Goal: Find specific page/section: Find specific page/section

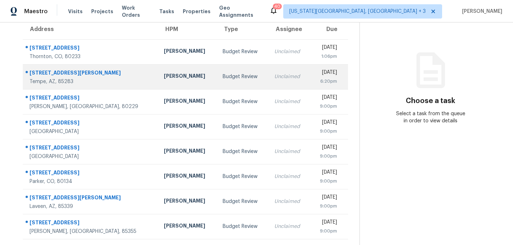
scroll to position [63, 0]
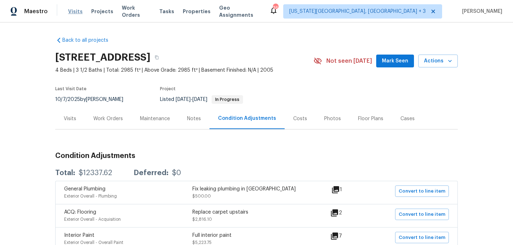
click at [71, 10] on span "Visits" at bounding box center [75, 11] width 15 height 7
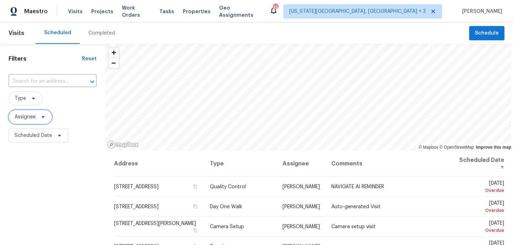
click at [39, 117] on span at bounding box center [42, 117] width 8 height 6
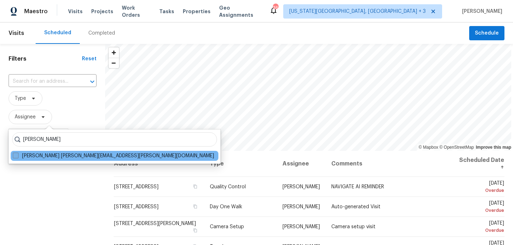
type input "austin hatch"
click at [52, 155] on label "Austin Hatch austin.hatch@opendoor.com" at bounding box center [113, 155] width 201 height 7
click at [17, 155] on input "Austin Hatch austin.hatch@opendoor.com" at bounding box center [15, 154] width 5 height 5
checkbox input "true"
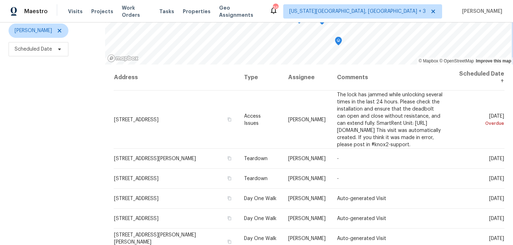
scroll to position [83, 0]
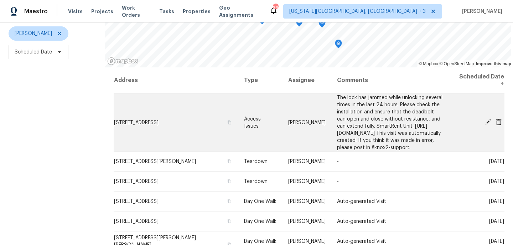
click at [487, 119] on icon at bounding box center [488, 122] width 6 height 6
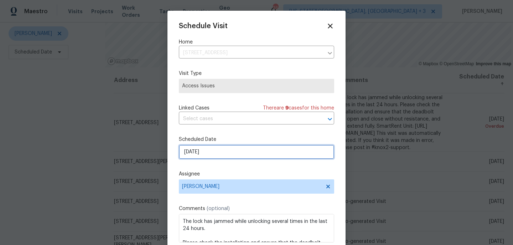
click at [214, 152] on input "10/14/2025" at bounding box center [256, 152] width 155 height 14
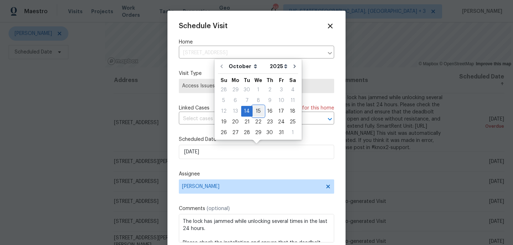
click at [255, 111] on div "15" at bounding box center [258, 111] width 11 height 10
type input "10/15/2025"
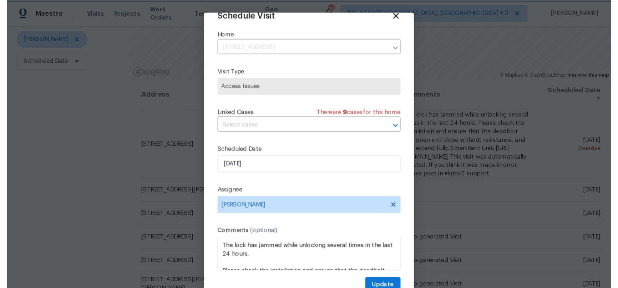
scroll to position [12, 0]
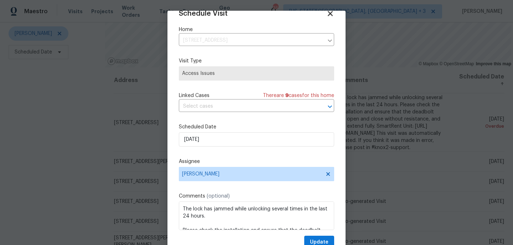
click at [329, 13] on icon at bounding box center [330, 13] width 5 height 5
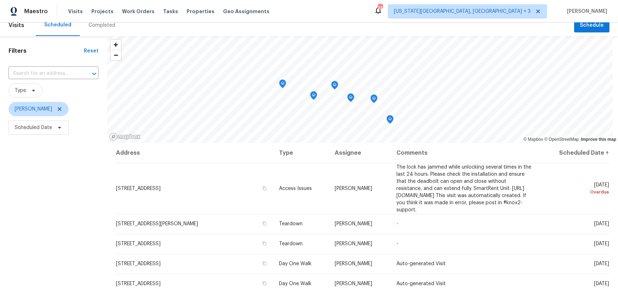
scroll to position [3, 0]
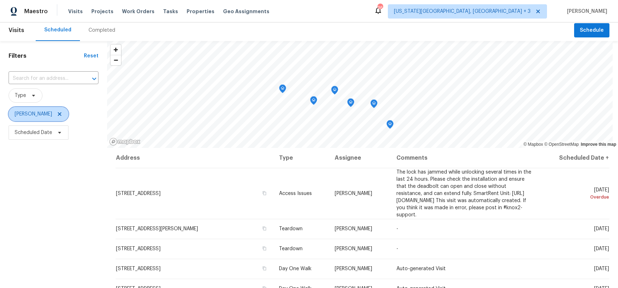
click at [55, 113] on span "Austin Hatch" at bounding box center [39, 114] width 60 height 14
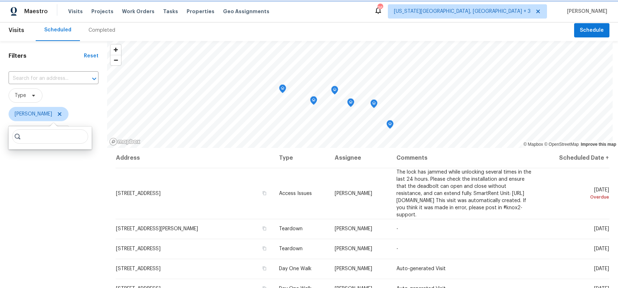
click at [58, 113] on icon at bounding box center [60, 114] width 4 height 4
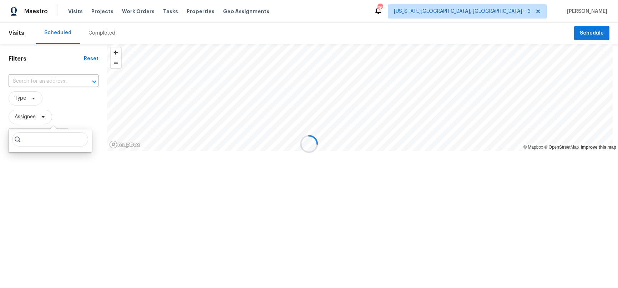
click at [67, 108] on div at bounding box center [309, 144] width 618 height 288
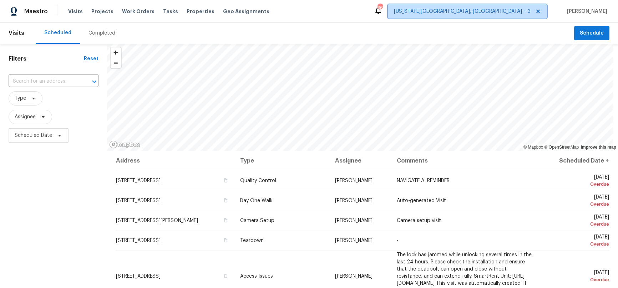
click at [497, 12] on span "Colorado Springs, CO + 3" at bounding box center [462, 11] width 137 height 7
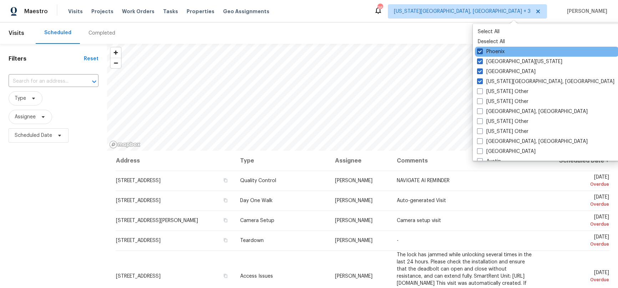
click at [496, 52] on label "Phoenix" at bounding box center [490, 51] width 27 height 7
click at [481, 52] on input "Phoenix" at bounding box center [479, 50] width 5 height 5
checkbox input "false"
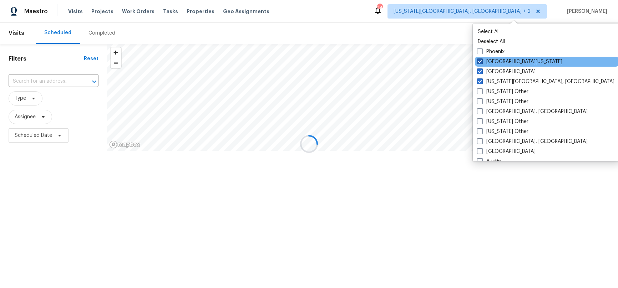
click at [495, 59] on label "[GEOGRAPHIC_DATA][US_STATE]" at bounding box center [519, 61] width 85 height 7
click at [481, 59] on input "[GEOGRAPHIC_DATA][US_STATE]" at bounding box center [479, 60] width 5 height 5
checkbox input "false"
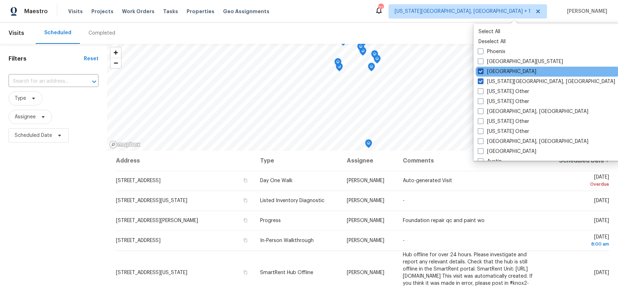
click at [492, 71] on label "[GEOGRAPHIC_DATA]" at bounding box center [506, 71] width 58 height 7
click at [482, 71] on input "[GEOGRAPHIC_DATA]" at bounding box center [479, 70] width 5 height 5
checkbox input "false"
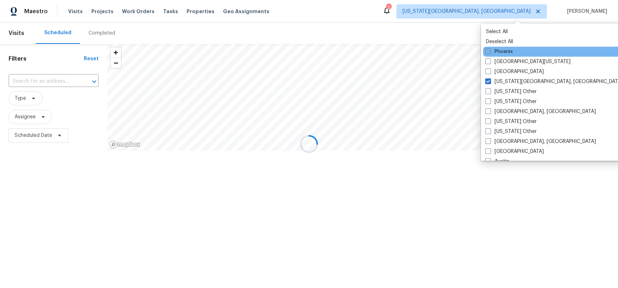
click at [492, 54] on label "Phoenix" at bounding box center [498, 51] width 27 height 7
click at [490, 53] on input "Phoenix" at bounding box center [487, 50] width 5 height 5
checkbox input "true"
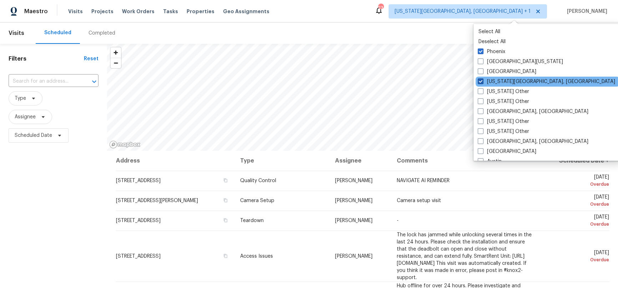
click at [490, 79] on label "[US_STATE][GEOGRAPHIC_DATA], [GEOGRAPHIC_DATA]" at bounding box center [545, 81] width 137 height 7
click at [482, 79] on input "[US_STATE][GEOGRAPHIC_DATA], [GEOGRAPHIC_DATA]" at bounding box center [479, 80] width 5 height 5
checkbox input "false"
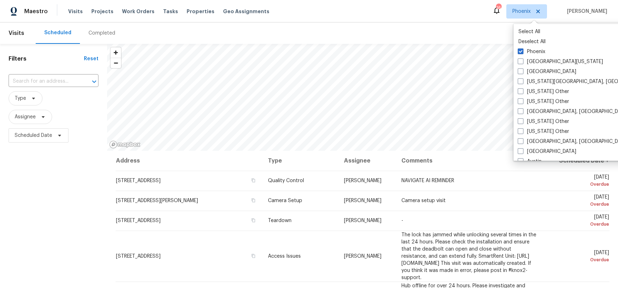
click at [374, 29] on div "Scheduled Completed" at bounding box center [305, 32] width 538 height 21
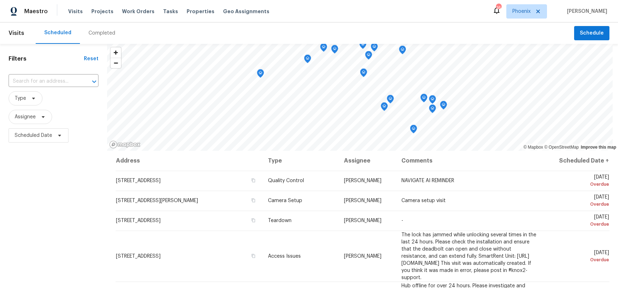
click at [58, 108] on span "Assignee" at bounding box center [54, 117] width 90 height 19
click at [31, 97] on icon at bounding box center [34, 99] width 6 height 6
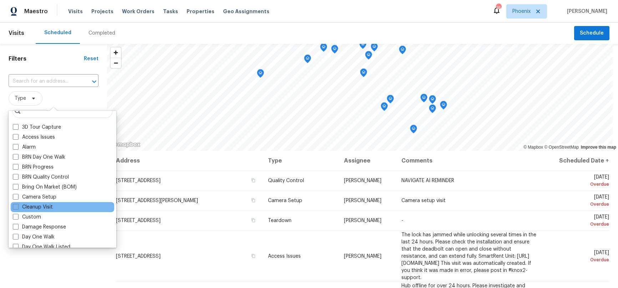
scroll to position [15, 0]
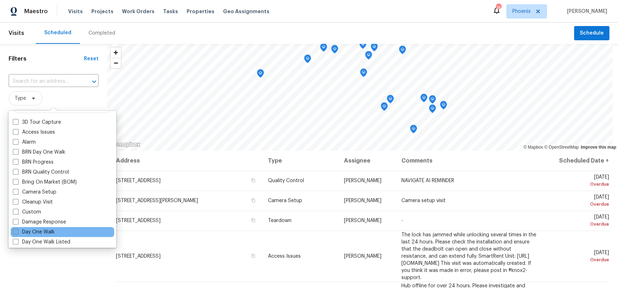
click at [39, 232] on label "Day One Walk" at bounding box center [34, 232] width 42 height 7
click at [17, 232] on input "Day One Walk" at bounding box center [15, 231] width 5 height 5
checkbox input "true"
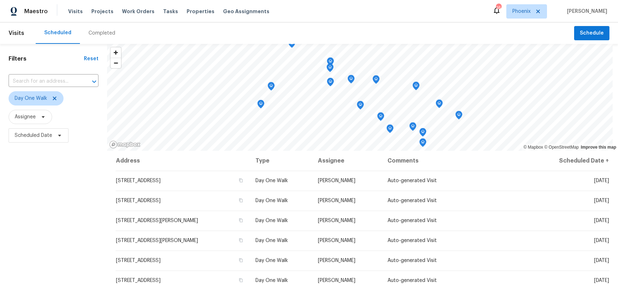
click at [40, 245] on div "Filters Reset ​ Day One Walk Assignee Scheduled Date" at bounding box center [53, 212] width 107 height 337
click at [195, 10] on span "Properties" at bounding box center [200, 11] width 28 height 7
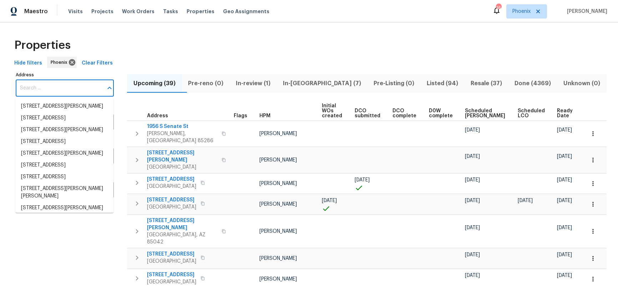
click at [46, 88] on input "Address" at bounding box center [59, 88] width 87 height 17
paste input "1822 McDougal Way El Cajon, CA 92021"
type input "1822 McDougal Way El Cajon, CA 92021"
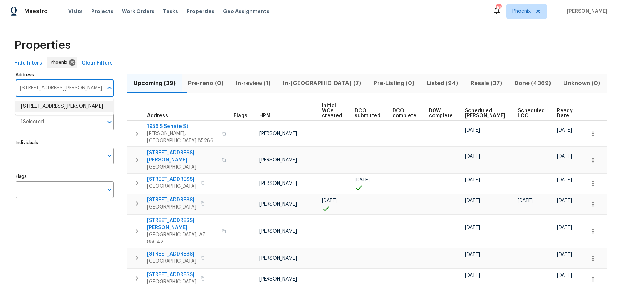
click at [50, 108] on li "1822 McDougal Way El Cajon CA 92021" at bounding box center [64, 107] width 98 height 12
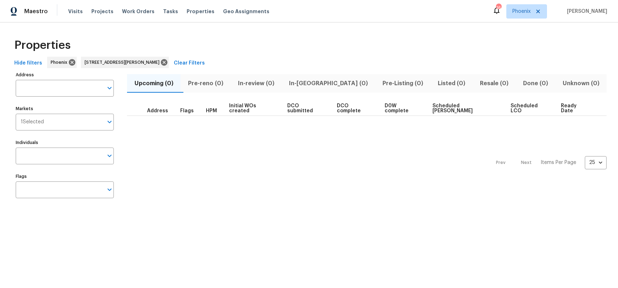
type input "1822 McDougal Way El Cajon CA 92021"
click at [69, 62] on icon at bounding box center [72, 62] width 8 height 8
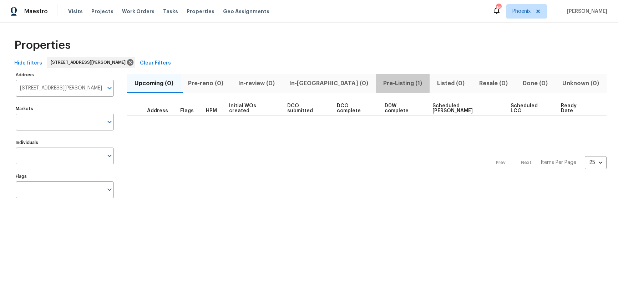
click at [380, 84] on span "Pre-Listing (1)" at bounding box center [402, 83] width 45 height 10
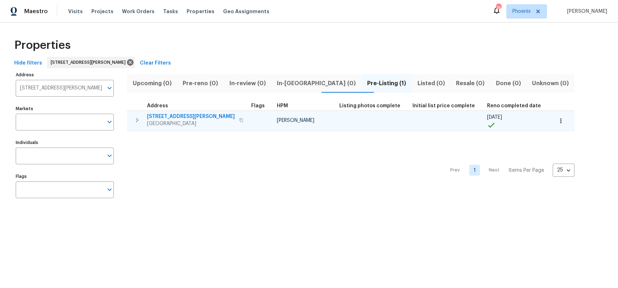
click at [172, 121] on span "El Cajon, CA 92021" at bounding box center [191, 123] width 88 height 7
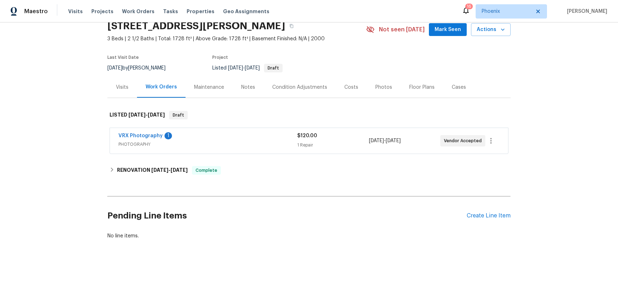
scroll to position [36, 0]
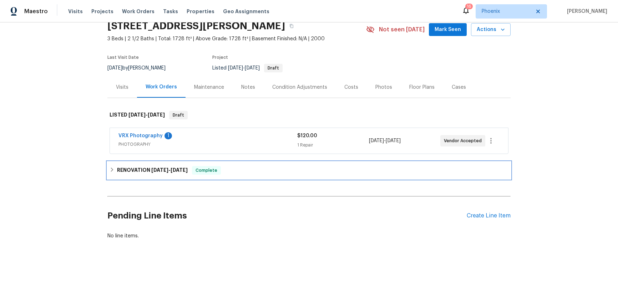
click at [117, 166] on h6 "RENOVATION 9/29/25 - 10/4/25" at bounding box center [152, 170] width 71 height 9
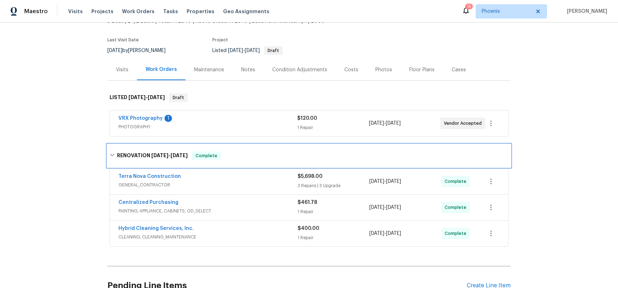
scroll to position [64, 0]
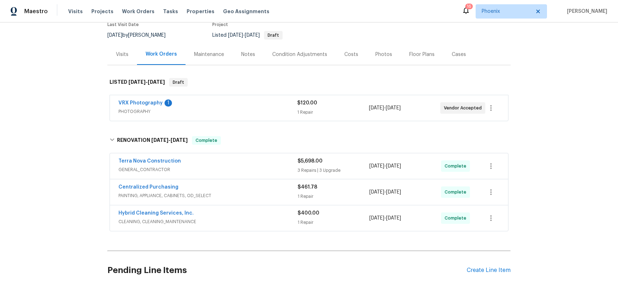
click at [208, 166] on span "GENERAL_CONTRACTOR" at bounding box center [207, 169] width 179 height 7
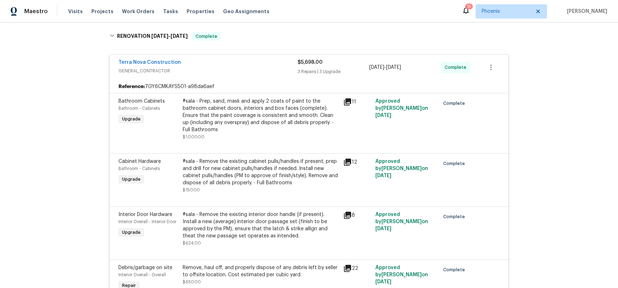
scroll to position [169, 0]
click at [125, 73] on span "GENERAL_CONTRACTOR" at bounding box center [207, 70] width 179 height 7
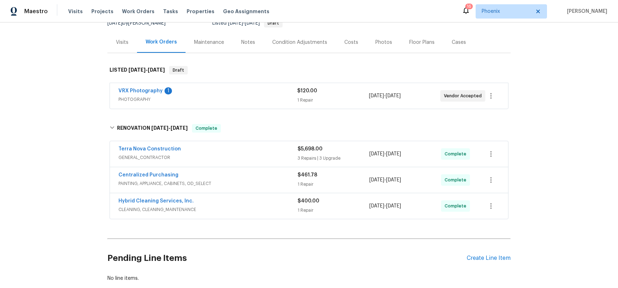
scroll to position [66, 0]
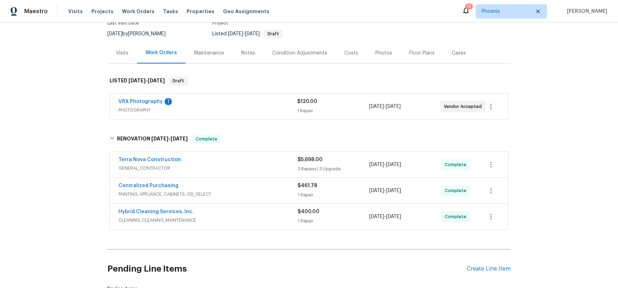
click at [344, 52] on div "Costs" at bounding box center [351, 53] width 14 height 7
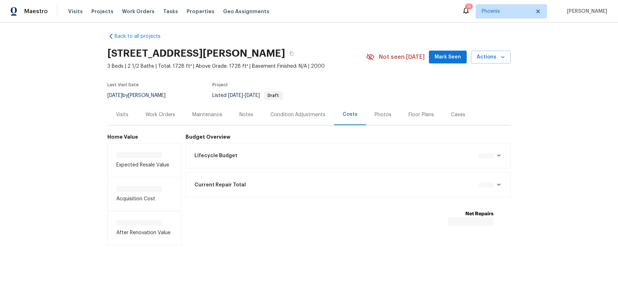
scroll to position [9, 0]
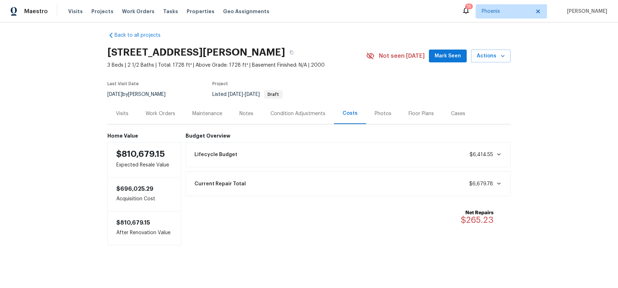
click at [172, 112] on div "Work Orders" at bounding box center [160, 113] width 30 height 7
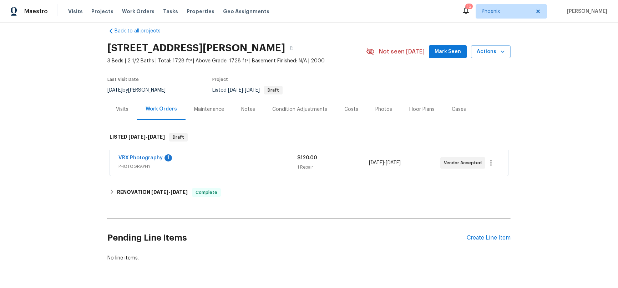
click at [344, 109] on div "Costs" at bounding box center [351, 109] width 14 height 7
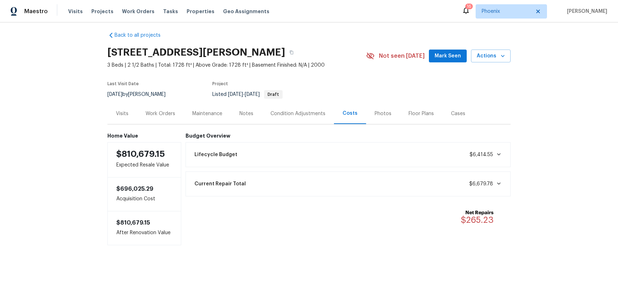
click at [297, 110] on div "Condition Adjustments" at bounding box center [297, 113] width 55 height 7
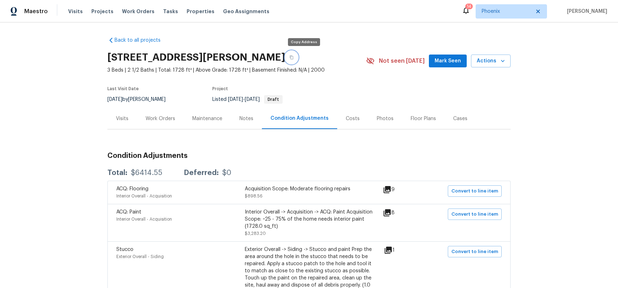
click at [293, 57] on icon "button" at bounding box center [292, 58] width 4 height 4
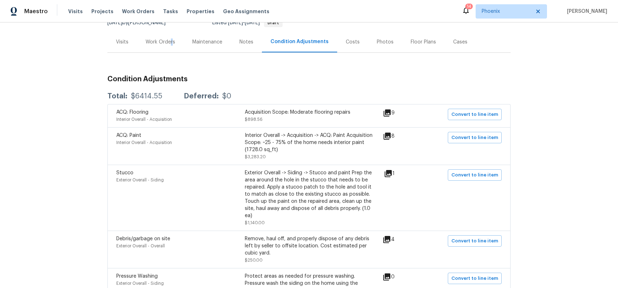
click at [168, 41] on div "Work Orders" at bounding box center [160, 42] width 30 height 7
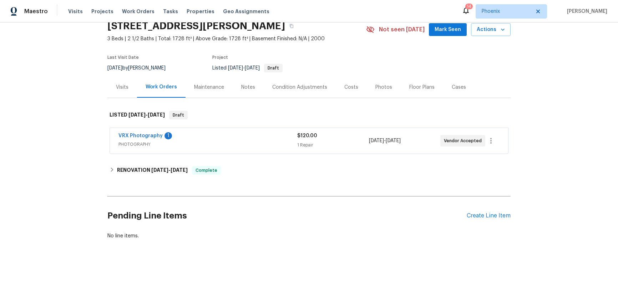
click at [104, 160] on div "Back to all projects 1822 McDougal Way, El Cajon, CA 92021 3 Beds | 2 1/2 Baths…" at bounding box center [309, 155] width 618 height 266
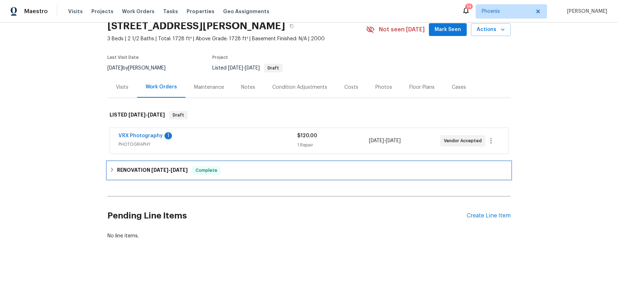
click at [111, 168] on icon at bounding box center [112, 170] width 2 height 4
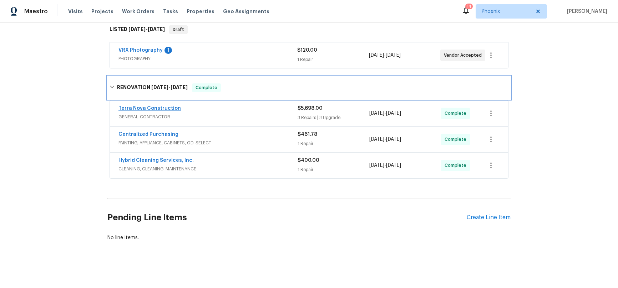
scroll to position [123, 0]
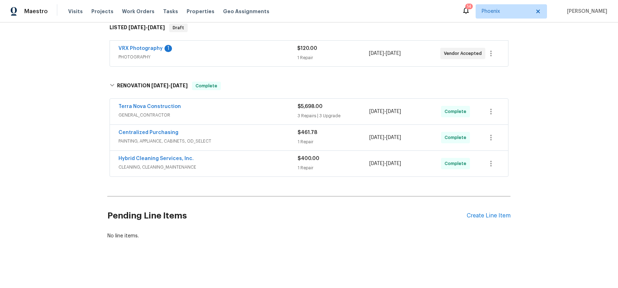
click at [221, 164] on span "CLEANING, CLEANING_MAINTENANCE" at bounding box center [207, 167] width 179 height 7
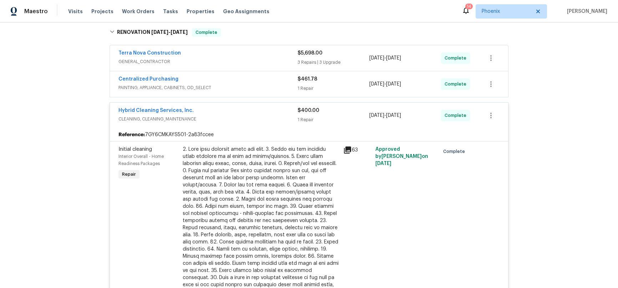
scroll to position [160, 0]
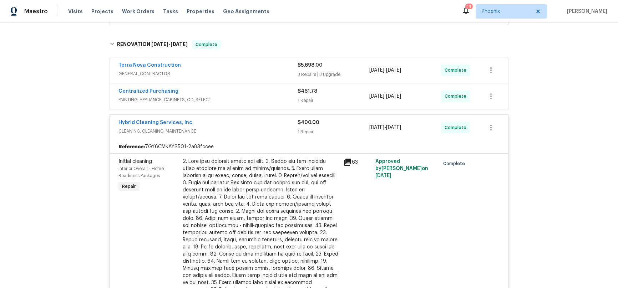
click at [214, 93] on div "Centralized Purchasing" at bounding box center [207, 92] width 179 height 9
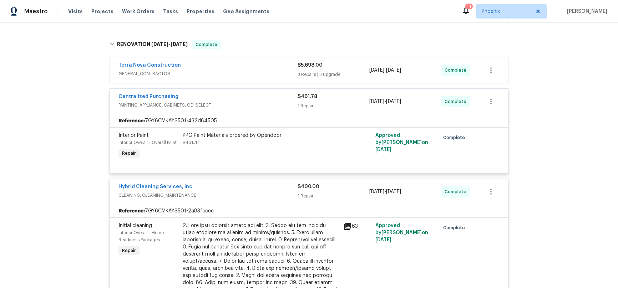
click at [210, 70] on div "Terra Nova Construction" at bounding box center [207, 66] width 179 height 9
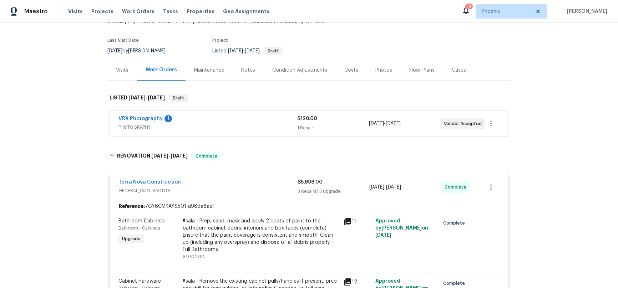
scroll to position [45, 0]
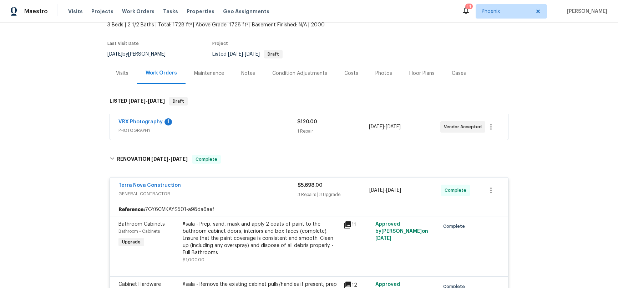
click at [241, 75] on div "Notes" at bounding box center [248, 73] width 14 height 7
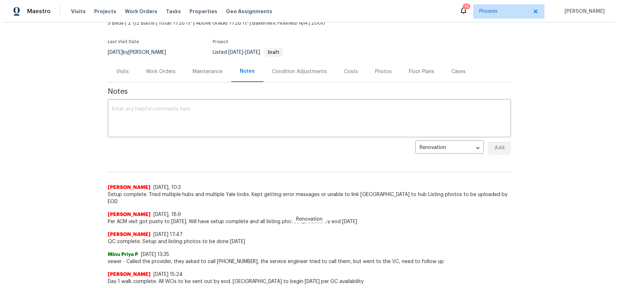
scroll to position [24, 0]
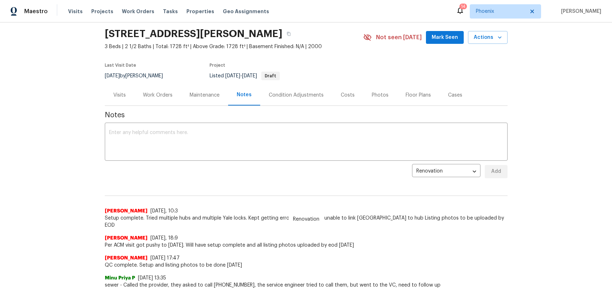
click at [372, 95] on div "Photos" at bounding box center [380, 95] width 17 height 7
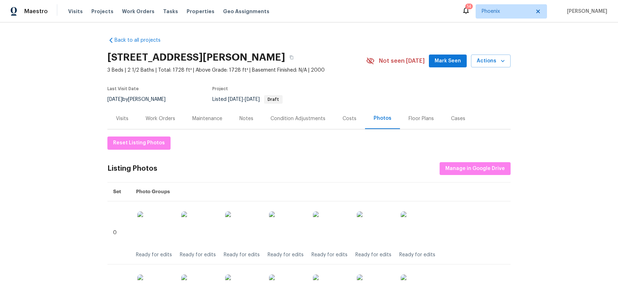
click at [164, 120] on div "Work Orders" at bounding box center [160, 118] width 30 height 7
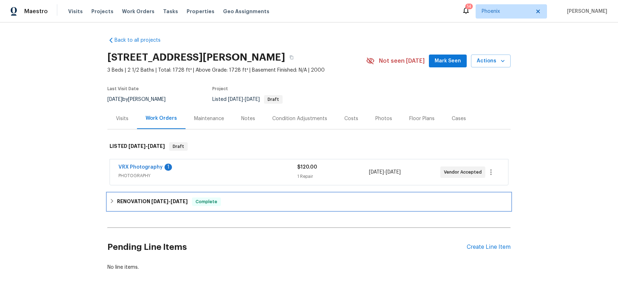
click at [150, 204] on h6 "RENOVATION 9/29/25 - 10/4/25" at bounding box center [152, 202] width 71 height 9
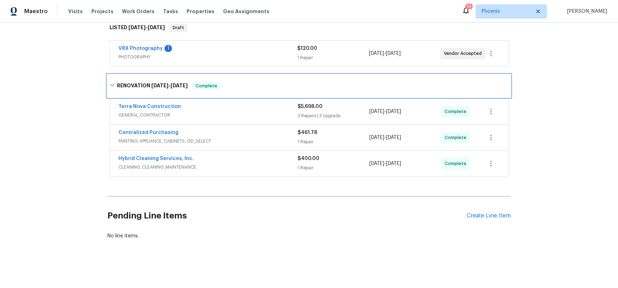
scroll to position [124, 0]
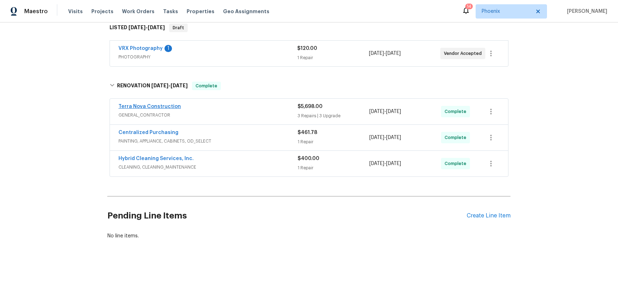
click at [172, 104] on link "Terra Nova Construction" at bounding box center [149, 106] width 62 height 5
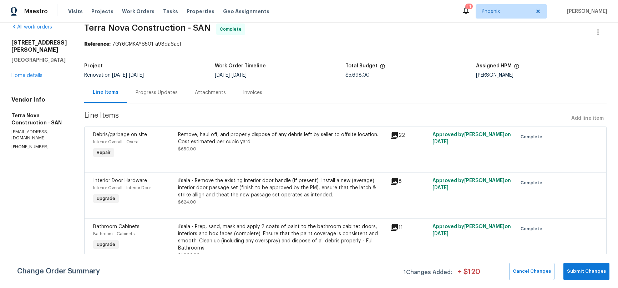
scroll to position [12, 0]
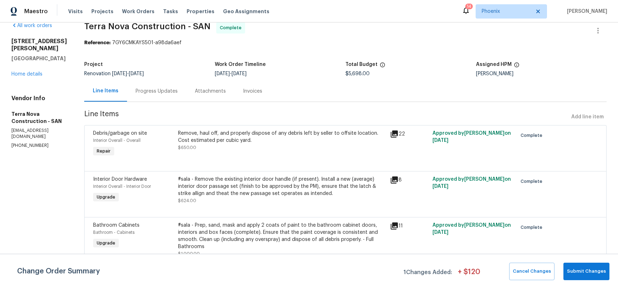
click at [214, 137] on div "Remove, haul off, and properly dispose of any debris left by seller to offsite …" at bounding box center [282, 137] width 208 height 14
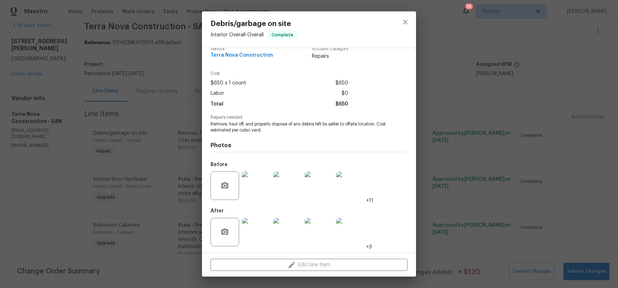
scroll to position [10, 0]
click at [405, 22] on icon "close" at bounding box center [405, 22] width 5 height 5
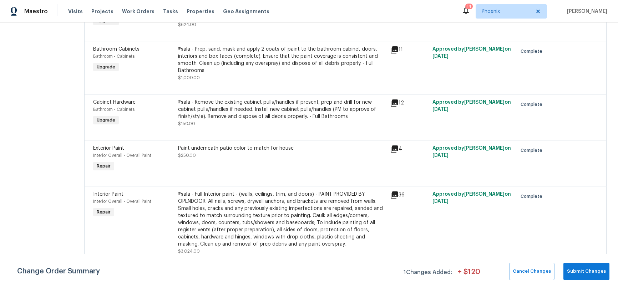
scroll to position [193, 0]
click at [269, 211] on div "#sala - Full Interior paint - (walls, ceilings, trim, and doors) - PAINT PROVID…" at bounding box center [282, 219] width 208 height 57
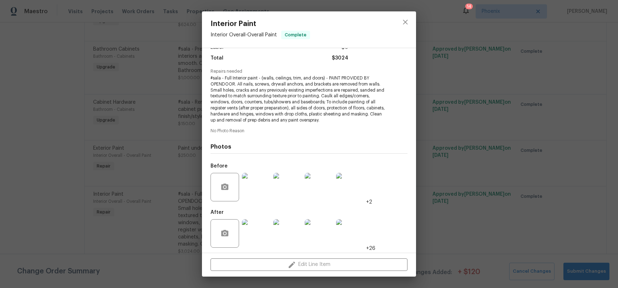
scroll to position [56, 0]
click at [403, 20] on icon "close" at bounding box center [405, 22] width 5 height 5
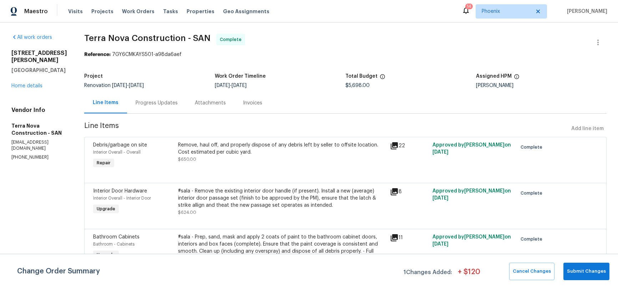
scroll to position [0, 0]
click at [30, 83] on link "Home details" at bounding box center [26, 85] width 31 height 5
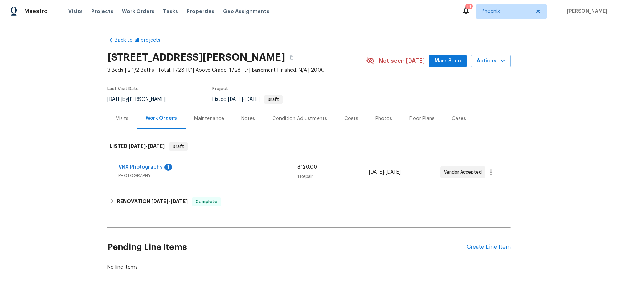
click at [353, 114] on div "Costs" at bounding box center [351, 118] width 31 height 21
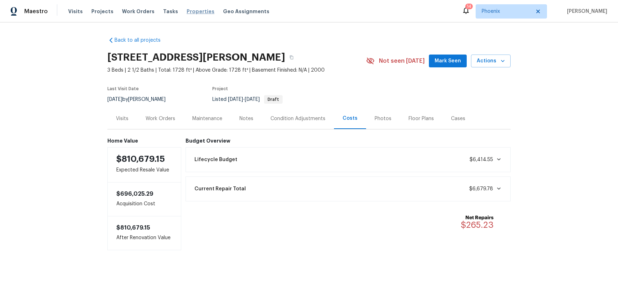
click at [189, 10] on span "Properties" at bounding box center [200, 11] width 28 height 7
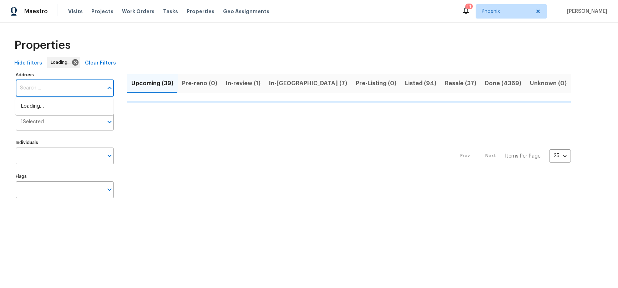
click at [57, 86] on input "Address" at bounding box center [59, 88] width 87 height 17
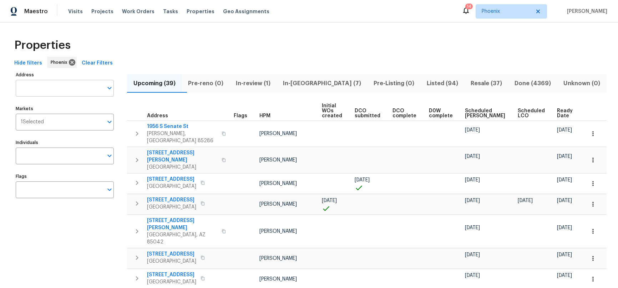
click at [54, 89] on input "Address" at bounding box center [59, 88] width 87 height 17
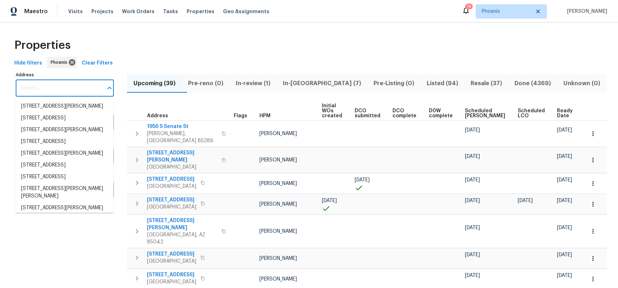
paste input "12997 Wyandot Way Denver, CO 80234"
type input "12997 Wyandot Way Denver, CO 80234"
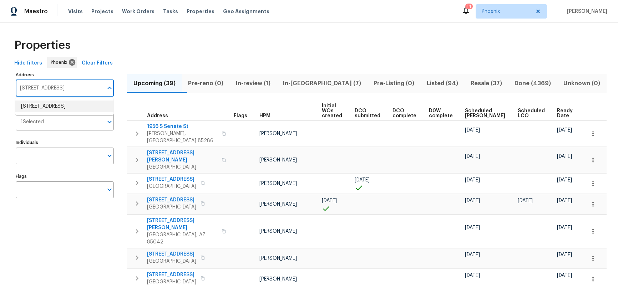
click at [50, 111] on li "12997 Wyandot Way Denver CO 80234" at bounding box center [64, 107] width 98 height 12
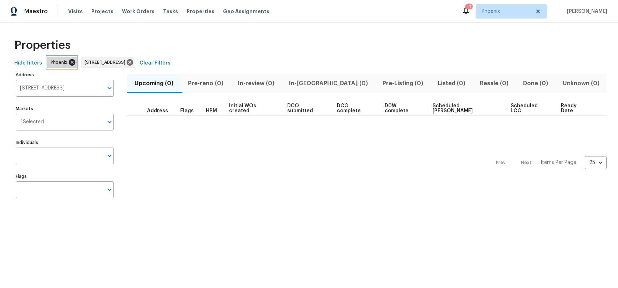
click at [69, 60] on icon at bounding box center [72, 62] width 6 height 6
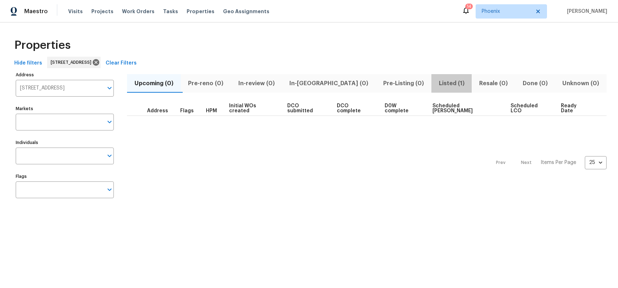
click at [435, 82] on span "Listed (1)" at bounding box center [451, 83] width 32 height 10
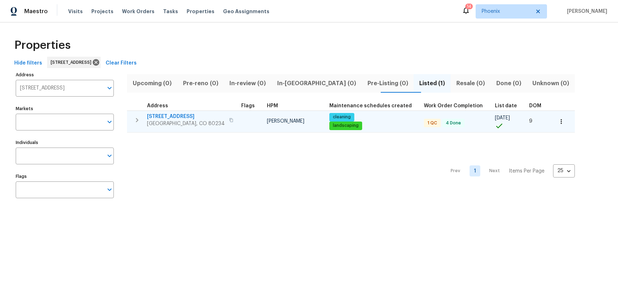
click at [180, 118] on span "12997 Wyandot Way" at bounding box center [186, 116] width 78 height 7
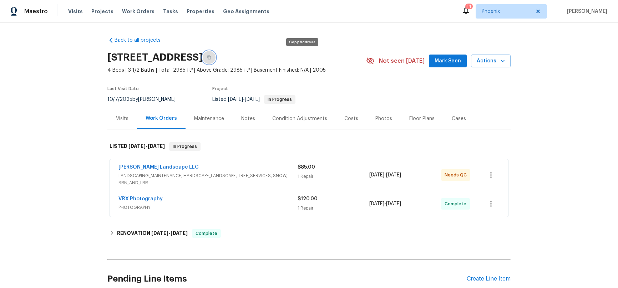
click at [211, 56] on icon "button" at bounding box center [209, 58] width 4 height 4
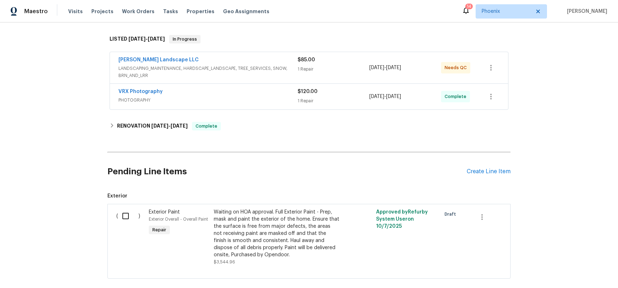
scroll to position [130, 0]
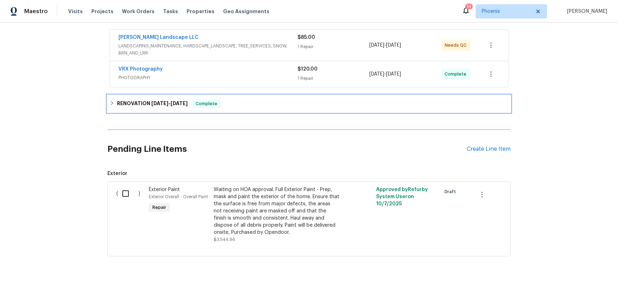
click at [110, 104] on icon at bounding box center [111, 103] width 5 height 5
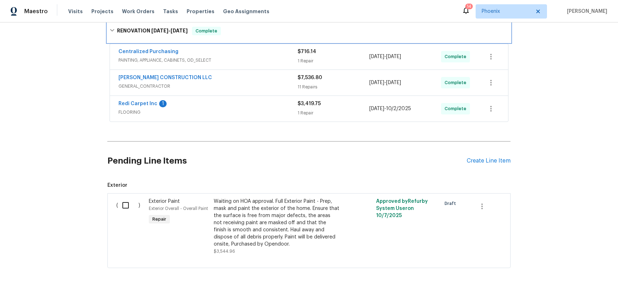
scroll to position [201, 0]
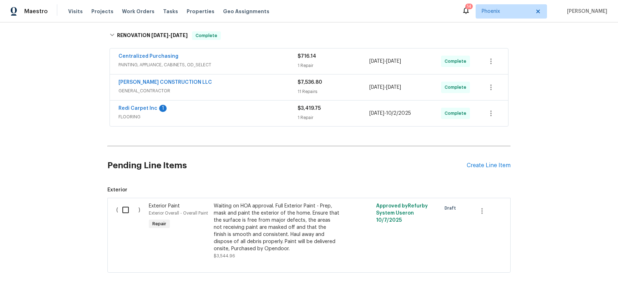
click at [206, 88] on span "GENERAL_CONTRACTOR" at bounding box center [207, 90] width 179 height 7
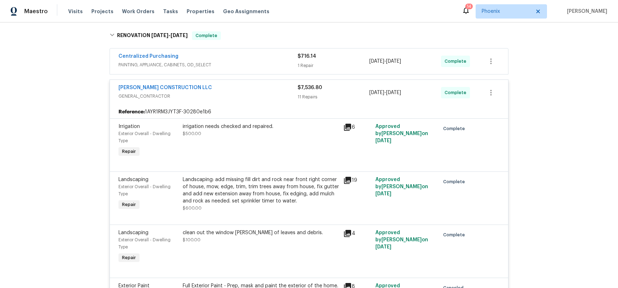
click at [226, 126] on div "irrigation needs checked and repaired." at bounding box center [261, 126] width 156 height 7
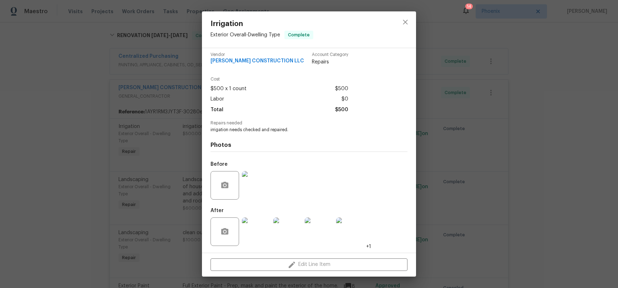
scroll to position [4, 0]
click at [254, 181] on img at bounding box center [256, 186] width 29 height 29
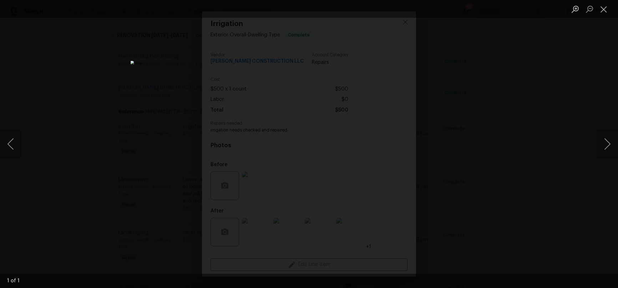
click at [403, 61] on img "Lightbox" at bounding box center [309, 144] width 357 height 166
click at [485, 65] on div "Lightbox" at bounding box center [309, 144] width 618 height 288
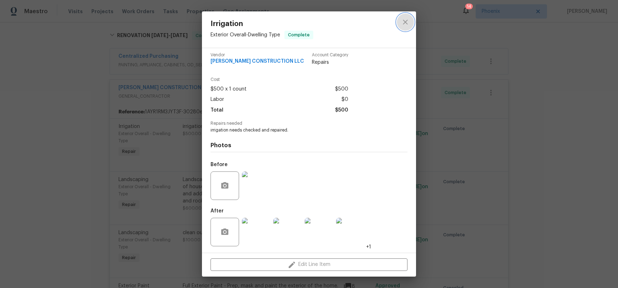
click at [404, 21] on icon "close" at bounding box center [405, 22] width 9 height 9
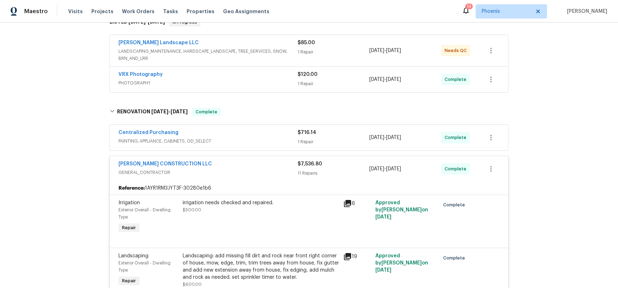
scroll to position [107, 0]
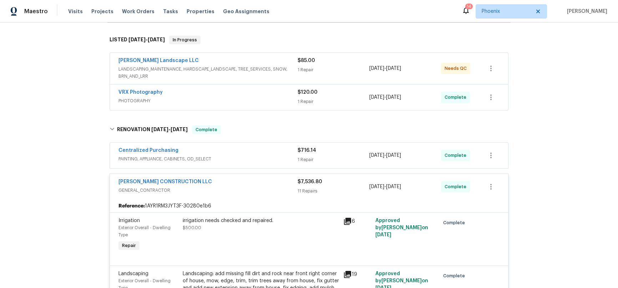
click at [231, 184] on div "ESPINO'S CONSTRUCTION LLC" at bounding box center [207, 182] width 179 height 9
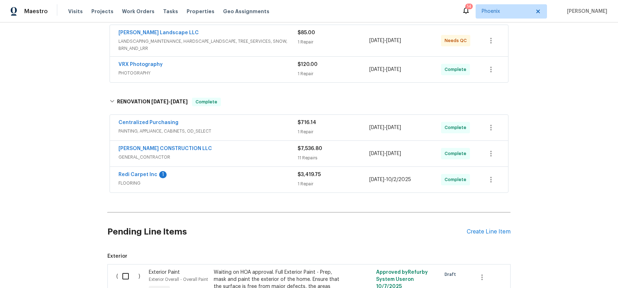
scroll to position [109, 0]
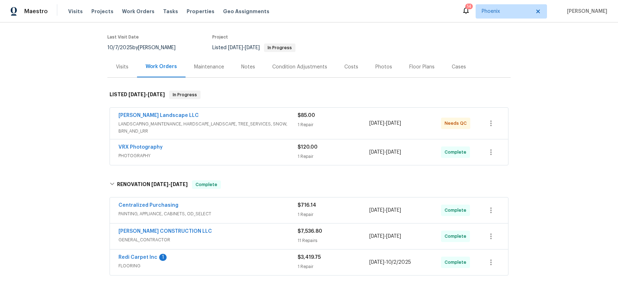
click at [347, 68] on div "Costs" at bounding box center [351, 66] width 14 height 7
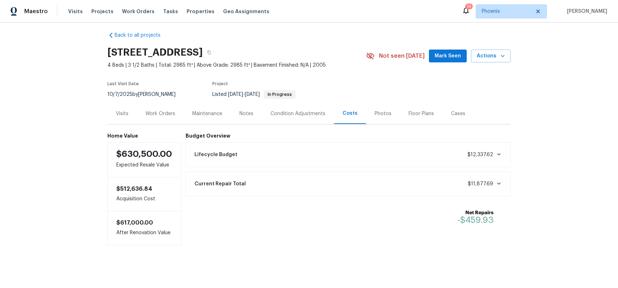
click at [163, 110] on div "Work Orders" at bounding box center [160, 113] width 30 height 7
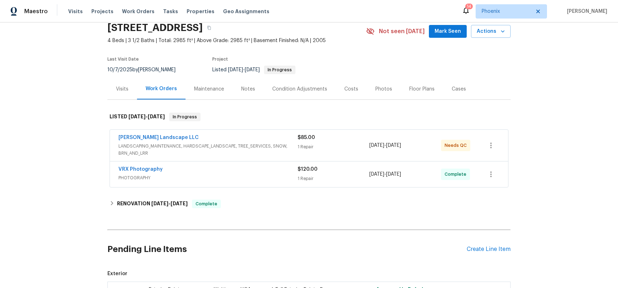
scroll to position [29, 0]
click at [345, 90] on div "Costs" at bounding box center [351, 89] width 14 height 7
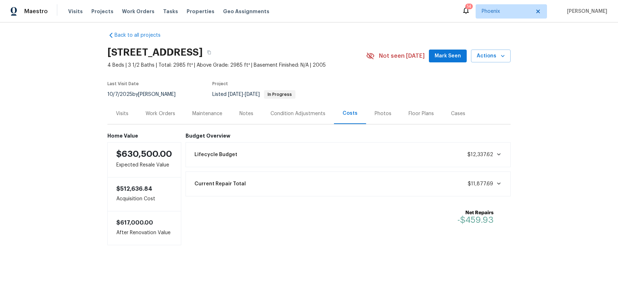
scroll to position [10, 0]
click at [121, 111] on div "Visits" at bounding box center [122, 113] width 12 height 7
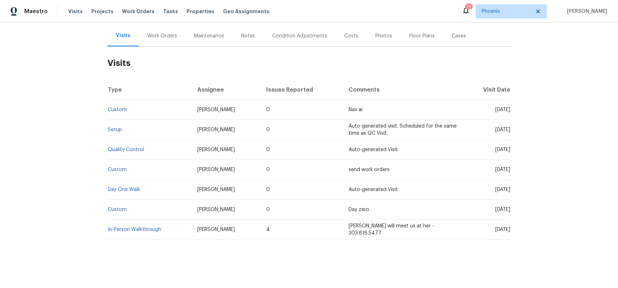
scroll to position [88, 0]
click at [304, 32] on div "Condition Adjustments" at bounding box center [299, 35] width 55 height 7
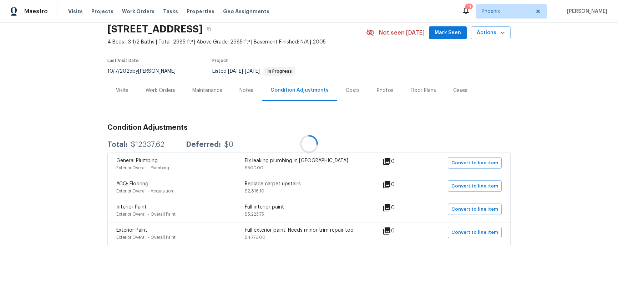
scroll to position [34, 0]
click at [166, 87] on div "Work Orders" at bounding box center [160, 90] width 30 height 7
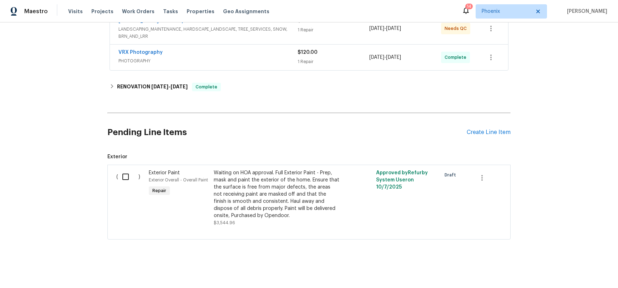
scroll to position [151, 0]
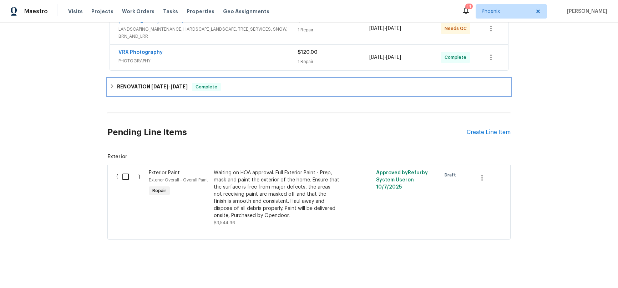
click at [111, 84] on icon at bounding box center [112, 86] width 2 height 4
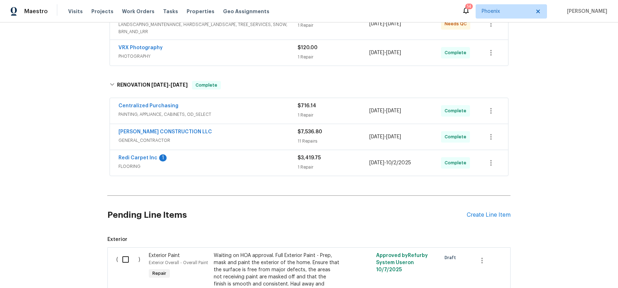
click at [257, 162] on div "Redi Carpet Inc 1" at bounding box center [207, 158] width 179 height 9
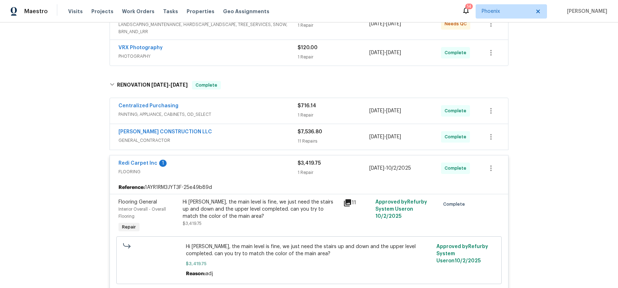
click at [193, 202] on div "Hi Cheryl, the main level is fine, we just need the stairs up and down and the …" at bounding box center [261, 209] width 156 height 21
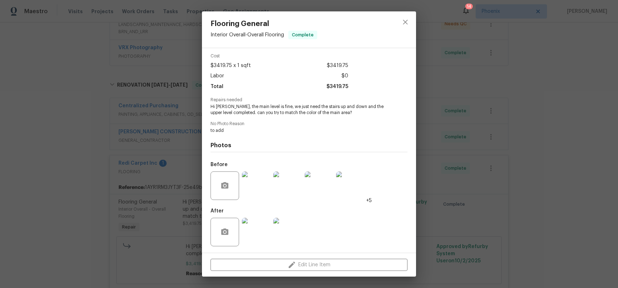
scroll to position [27, 0]
click at [404, 23] on icon "close" at bounding box center [405, 22] width 5 height 5
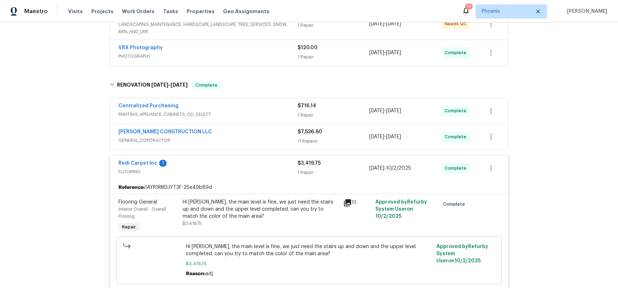
click at [258, 211] on div "Hi Cheryl, the main level is fine, we just need the stairs up and down and the …" at bounding box center [261, 209] width 156 height 21
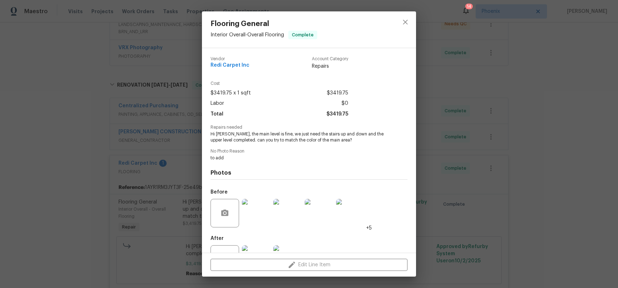
click at [258, 211] on img at bounding box center [256, 213] width 29 height 29
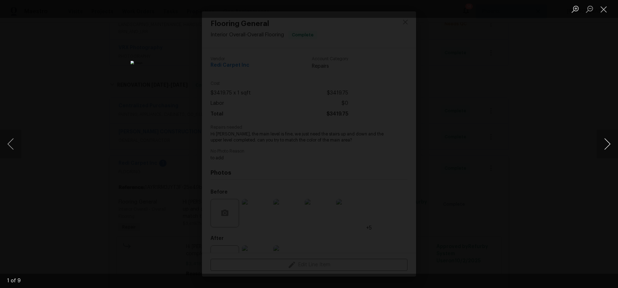
click at [609, 143] on button "Next image" at bounding box center [606, 144] width 21 height 29
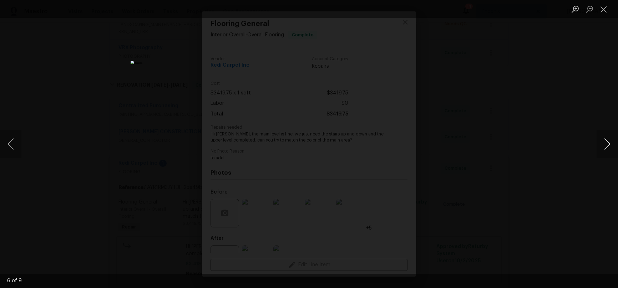
click at [609, 143] on button "Next image" at bounding box center [606, 144] width 21 height 29
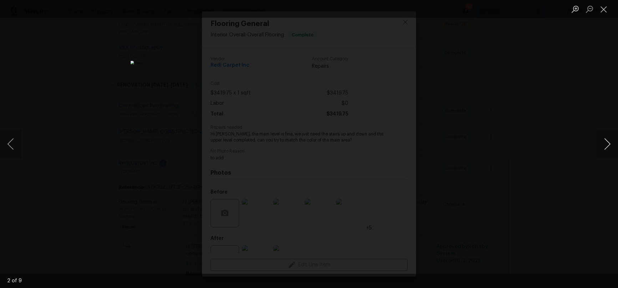
click at [609, 143] on button "Next image" at bounding box center [606, 144] width 21 height 29
click at [608, 143] on button "Next image" at bounding box center [606, 144] width 21 height 29
click at [552, 159] on div "Lightbox" at bounding box center [309, 144] width 618 height 288
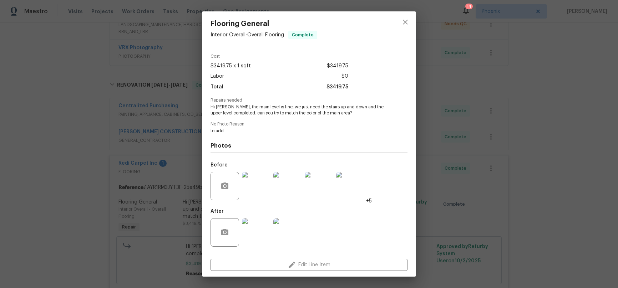
click at [253, 236] on img at bounding box center [256, 232] width 29 height 29
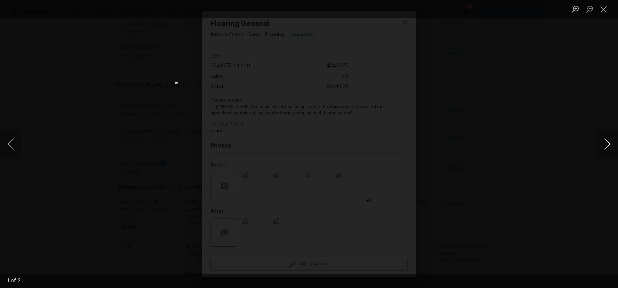
click at [607, 145] on button "Next image" at bounding box center [606, 144] width 21 height 29
click at [571, 171] on div "Lightbox" at bounding box center [309, 144] width 618 height 288
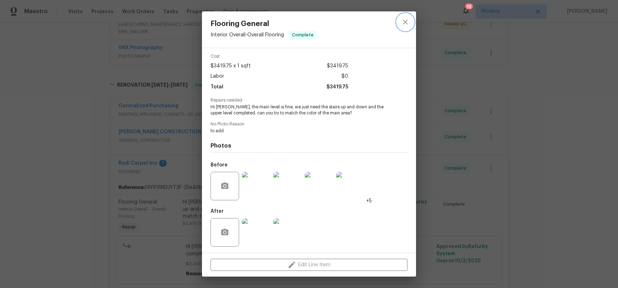
click at [403, 18] on icon "close" at bounding box center [405, 22] width 9 height 9
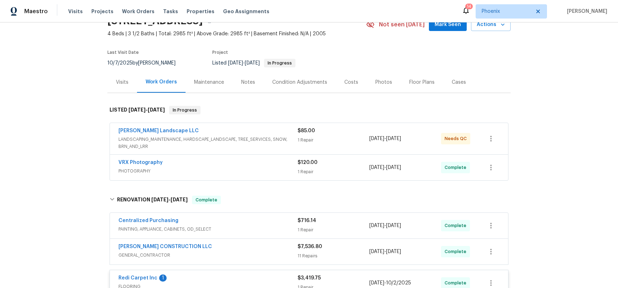
scroll to position [34, 0]
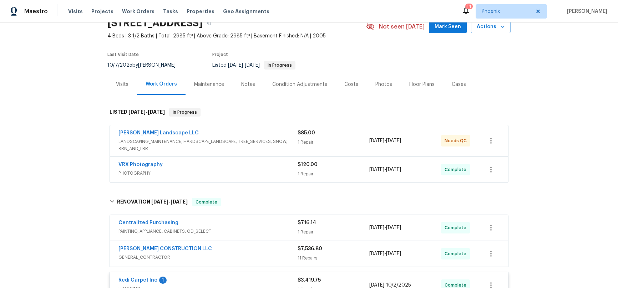
click at [243, 88] on div "Notes" at bounding box center [247, 84] width 31 height 21
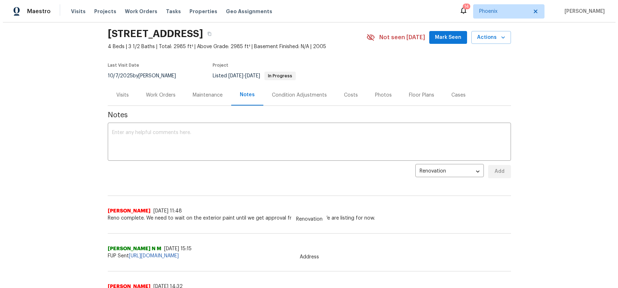
scroll to position [18, 0]
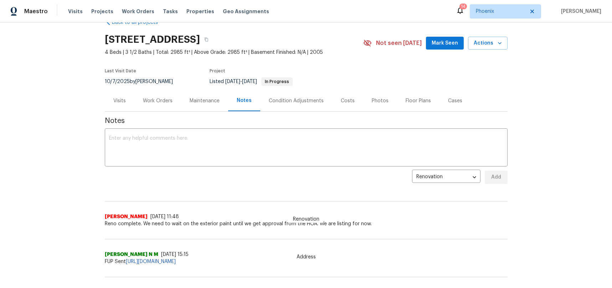
click at [159, 103] on div "Work Orders" at bounding box center [158, 100] width 30 height 7
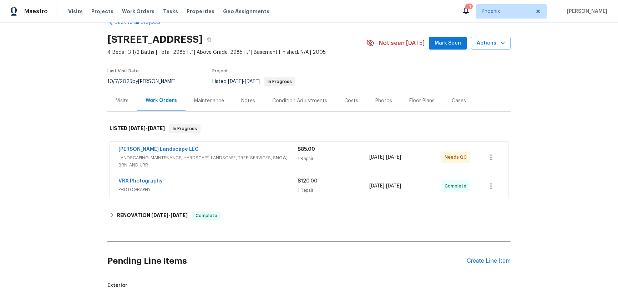
scroll to position [48, 0]
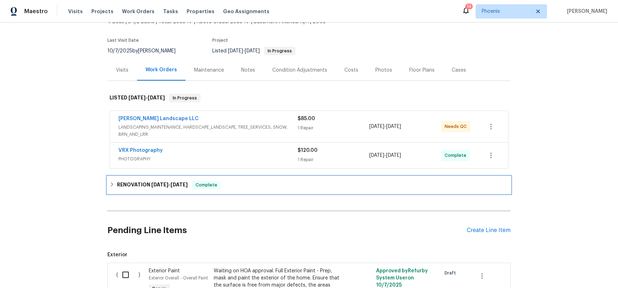
click at [173, 186] on span "[DATE]" at bounding box center [178, 184] width 17 height 5
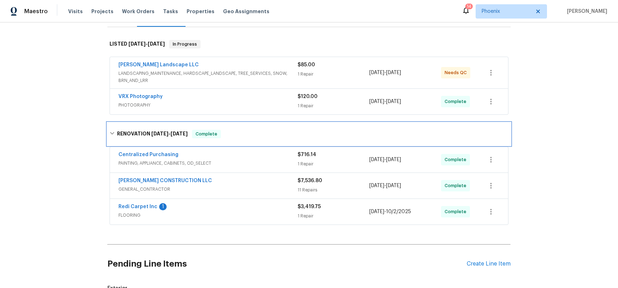
scroll to position [119, 0]
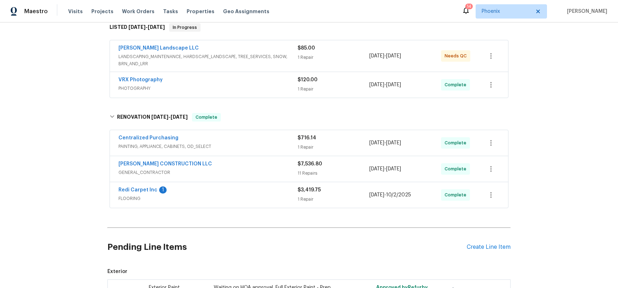
click at [297, 167] on div "$7,536.80" at bounding box center [333, 163] width 72 height 7
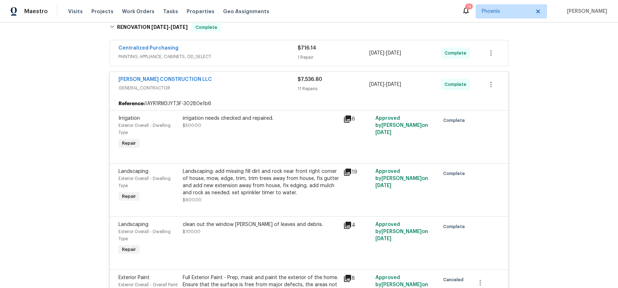
scroll to position [234, 0]
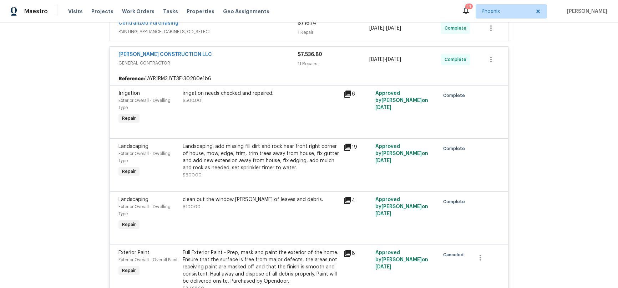
click at [239, 166] on div "Landscaping: add missing fill dirt and rock near front right corner of house, m…" at bounding box center [261, 157] width 156 height 29
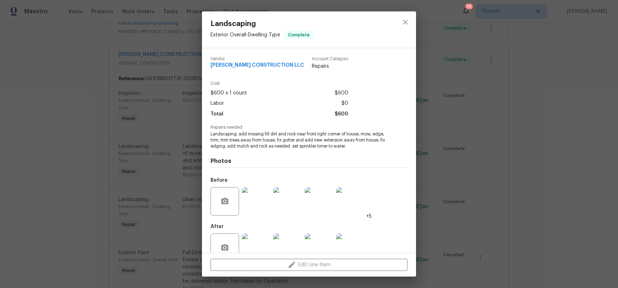
click at [260, 199] on img at bounding box center [256, 201] width 29 height 29
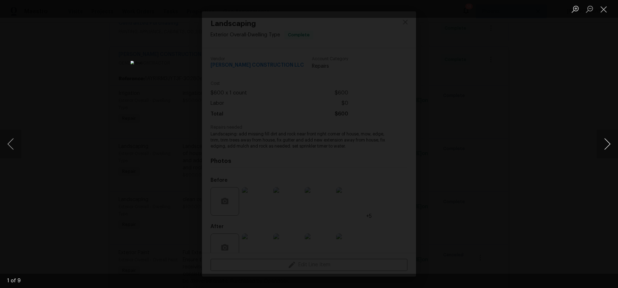
click at [604, 147] on button "Next image" at bounding box center [606, 144] width 21 height 29
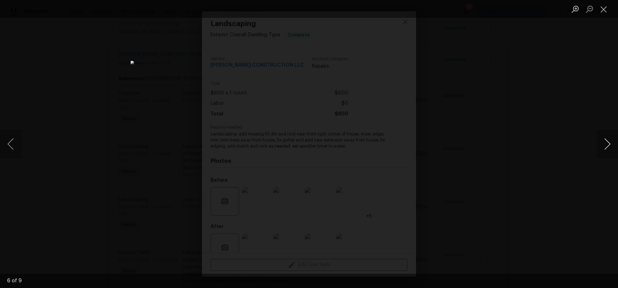
click at [604, 147] on button "Next image" at bounding box center [606, 144] width 21 height 29
click at [453, 50] on div "Lightbox" at bounding box center [309, 144] width 618 height 288
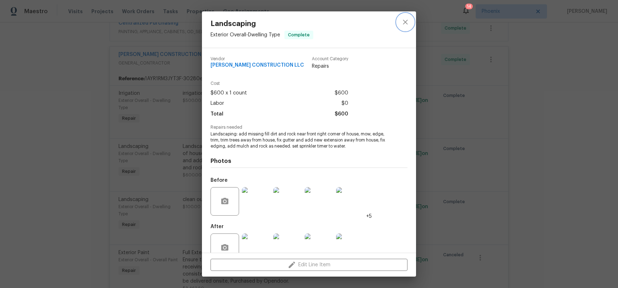
click at [406, 21] on icon "close" at bounding box center [405, 22] width 5 height 5
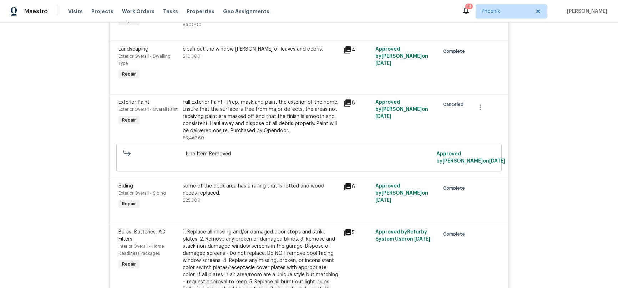
scroll to position [385, 0]
click at [255, 121] on div "Full Exterior Paint - Prep, mask and paint the exterior of the home. Ensure tha…" at bounding box center [261, 116] width 156 height 36
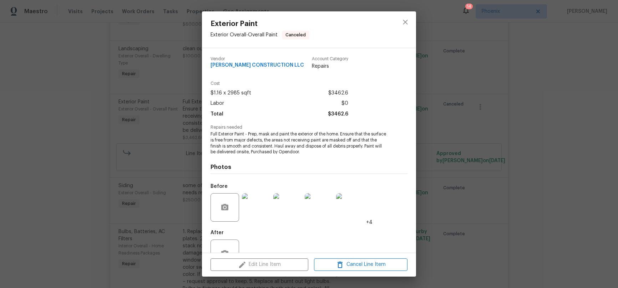
click at [261, 207] on img at bounding box center [256, 207] width 29 height 29
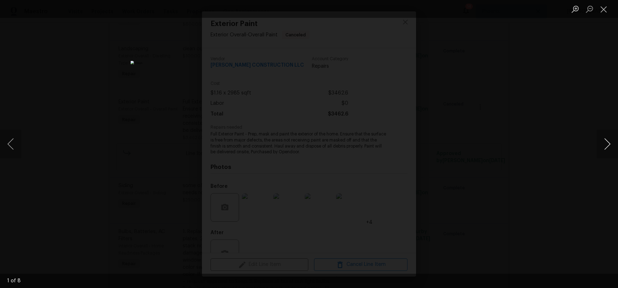
click at [608, 143] on button "Next image" at bounding box center [606, 144] width 21 height 29
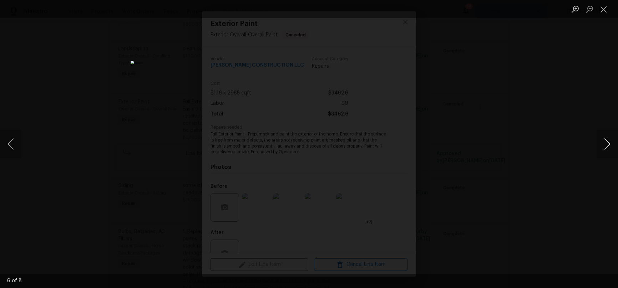
click at [608, 143] on button "Next image" at bounding box center [606, 144] width 21 height 29
click at [579, 151] on div "Lightbox" at bounding box center [309, 144] width 618 height 288
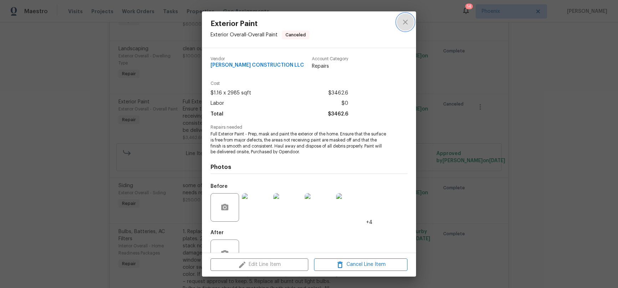
click at [405, 25] on icon "close" at bounding box center [405, 22] width 9 height 9
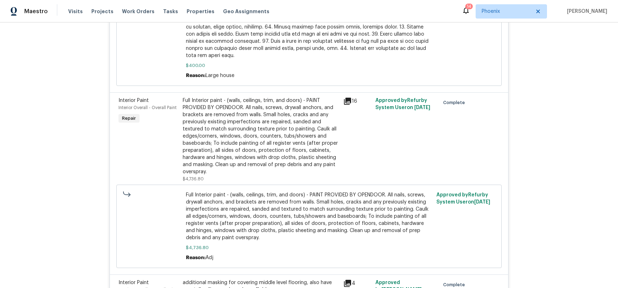
scroll to position [1162, 0]
click at [207, 122] on div "Full Interior paint - (walls, ceilings, trim, and doors) - PAINT PROVIDED BY OP…" at bounding box center [261, 135] width 156 height 78
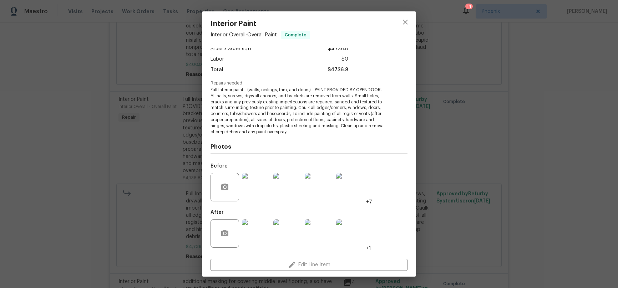
scroll to position [44, 0]
click at [267, 184] on img at bounding box center [256, 187] width 29 height 29
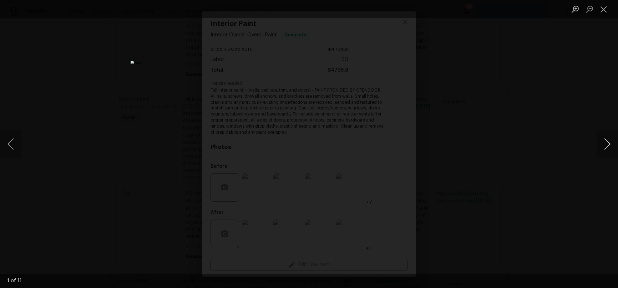
click at [600, 143] on button "Next image" at bounding box center [606, 144] width 21 height 29
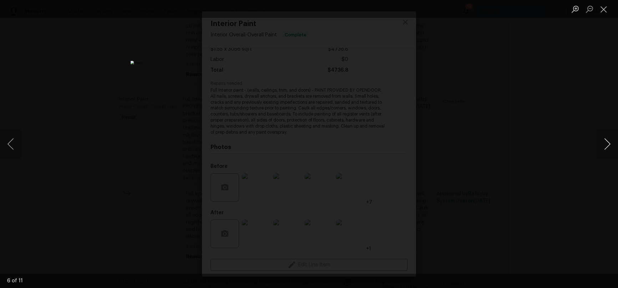
click at [600, 143] on button "Next image" at bounding box center [606, 144] width 21 height 29
click at [600, 142] on button "Next image" at bounding box center [606, 144] width 21 height 29
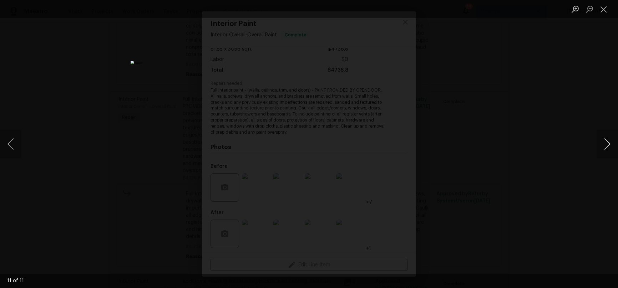
click at [600, 142] on button "Next image" at bounding box center [606, 144] width 21 height 29
click at [606, 148] on button "Next image" at bounding box center [606, 144] width 21 height 29
click at [591, 155] on div "Lightbox" at bounding box center [309, 144] width 618 height 288
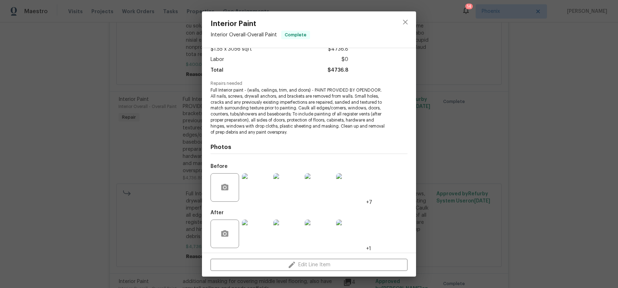
click at [113, 85] on div "Interior Paint Interior Overall - Overall Paint Complete Vendor ESPINO'S CONSTR…" at bounding box center [309, 144] width 618 height 288
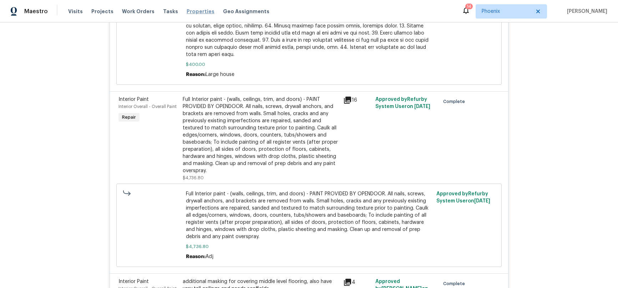
click at [190, 10] on span "Properties" at bounding box center [200, 11] width 28 height 7
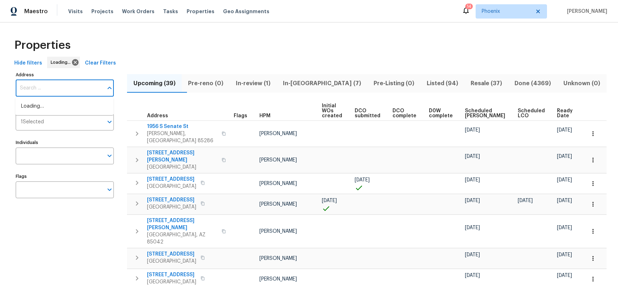
click at [46, 85] on input "Address" at bounding box center [59, 88] width 87 height 17
click at [49, 86] on input "Address" at bounding box center [59, 88] width 87 height 17
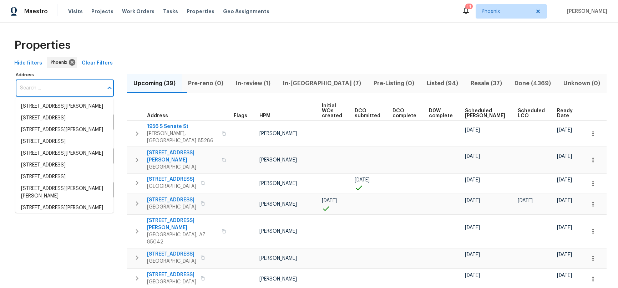
paste input "10424 S Painted Mare Dr Vail, AZ 85641"
type input "10424 S Painted Mare Dr Vail, AZ 85641"
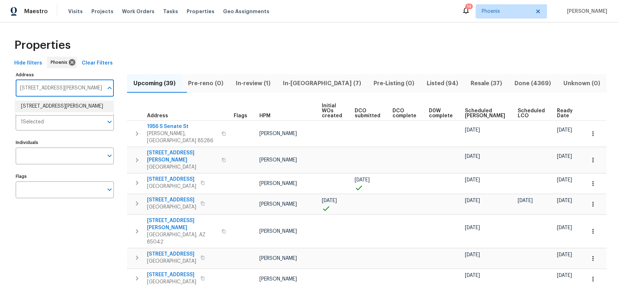
click at [46, 107] on li "10424 S Painted Mare Dr Vail AZ 85641" at bounding box center [64, 107] width 98 height 12
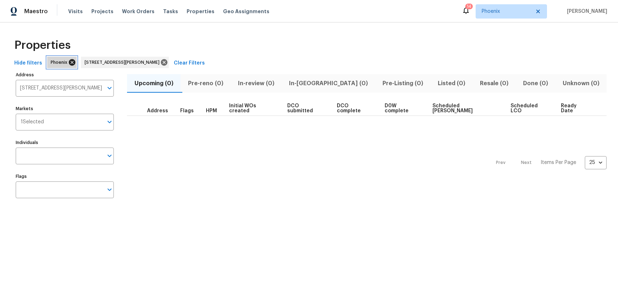
click at [69, 62] on icon at bounding box center [72, 62] width 6 height 6
click at [435, 87] on span "Listed (1)" at bounding box center [451, 83] width 32 height 10
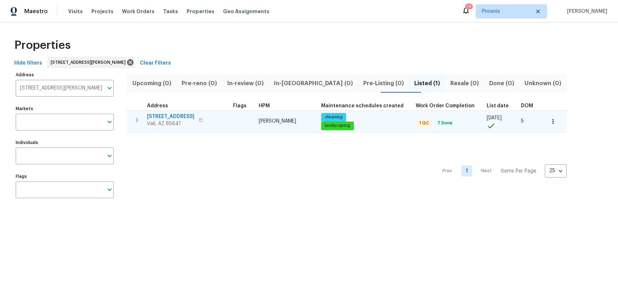
click at [176, 115] on span "10424 S Painted Mare Dr" at bounding box center [170, 116] width 47 height 7
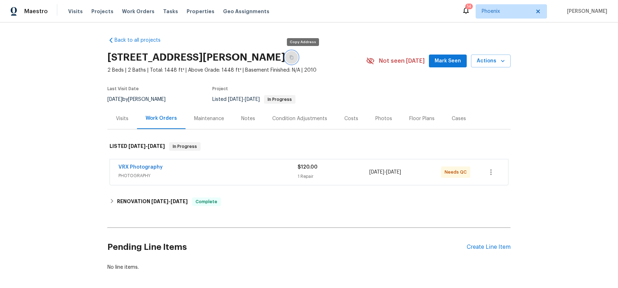
click at [298, 55] on button "button" at bounding box center [291, 57] width 13 height 13
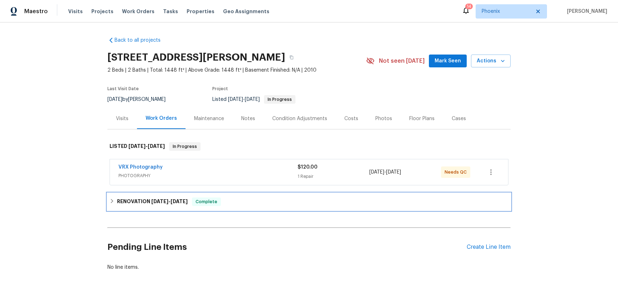
click at [178, 203] on span "[DATE]" at bounding box center [178, 201] width 17 height 5
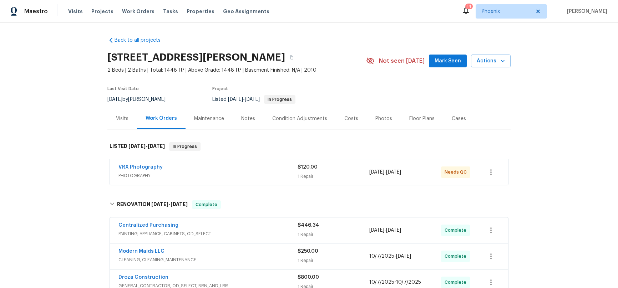
click at [348, 118] on div "Costs" at bounding box center [351, 118] width 14 height 7
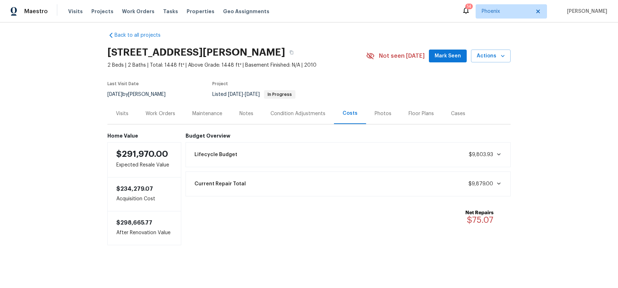
scroll to position [10, 0]
click at [162, 110] on div "Work Orders" at bounding box center [160, 113] width 30 height 7
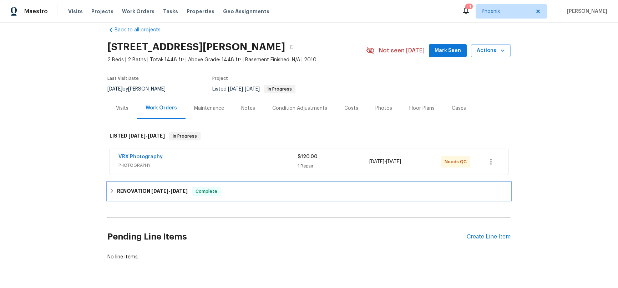
click at [167, 186] on div "RENOVATION [DATE] - [DATE] Complete" at bounding box center [308, 191] width 403 height 17
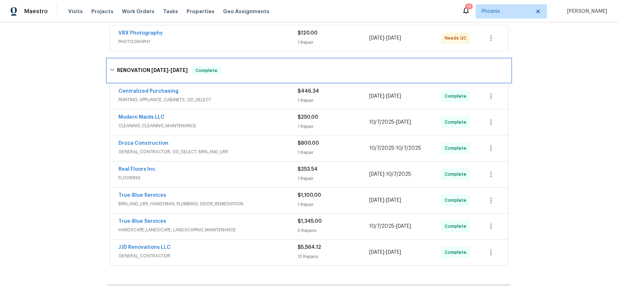
scroll to position [140, 0]
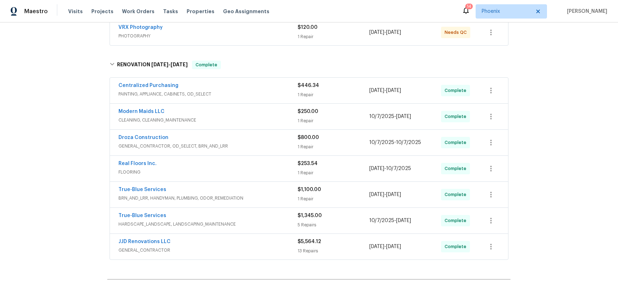
click at [185, 167] on div "Real Floors Inc." at bounding box center [207, 164] width 179 height 9
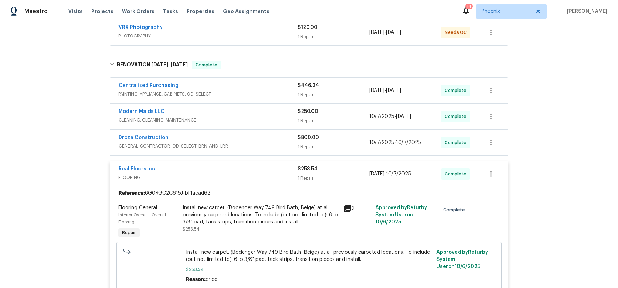
click at [189, 169] on div "Real Floors Inc." at bounding box center [207, 169] width 179 height 9
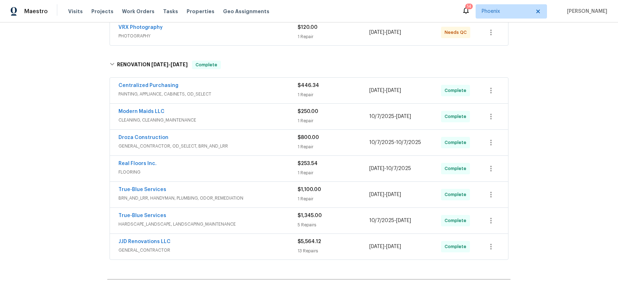
click at [191, 141] on div "Droza Construction" at bounding box center [207, 138] width 179 height 9
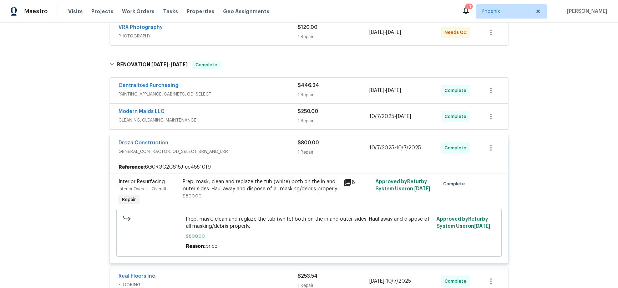
click at [230, 185] on div "Prep, mask, clean and reglaze the tub (white) both on the in and outer sides. H…" at bounding box center [261, 185] width 156 height 14
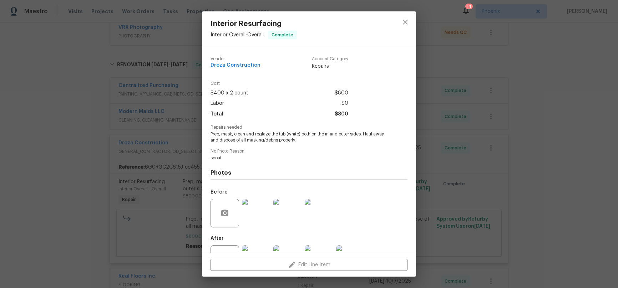
scroll to position [2, 0]
click at [261, 202] on img at bounding box center [256, 211] width 29 height 29
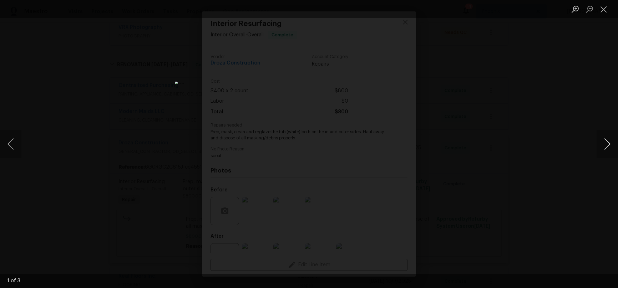
click at [603, 145] on button "Next image" at bounding box center [606, 144] width 21 height 29
click at [567, 172] on div "Lightbox" at bounding box center [309, 144] width 618 height 288
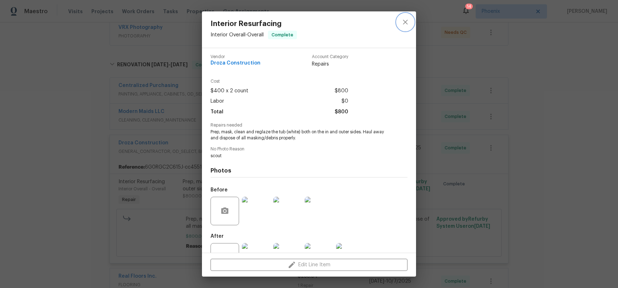
click at [405, 22] on icon "close" at bounding box center [405, 22] width 5 height 5
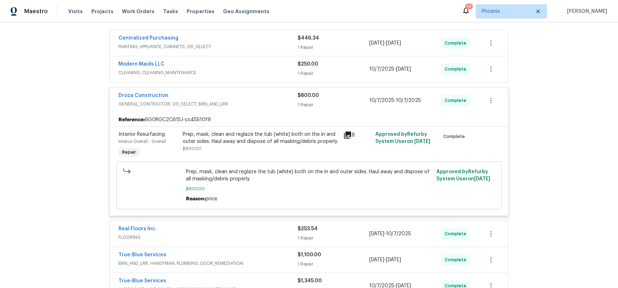
scroll to position [211, 0]
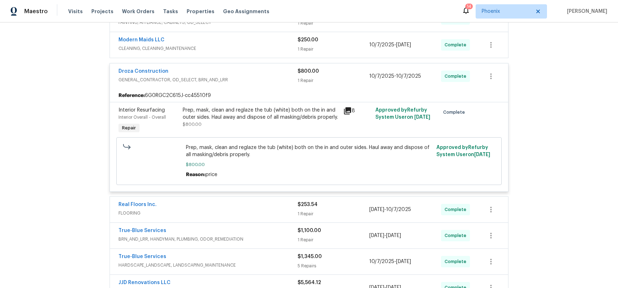
click at [204, 84] on div "Droza Construction GENERAL_CONTRACTOR, OD_SELECT, BRN_AND_LRR" at bounding box center [207, 76] width 179 height 17
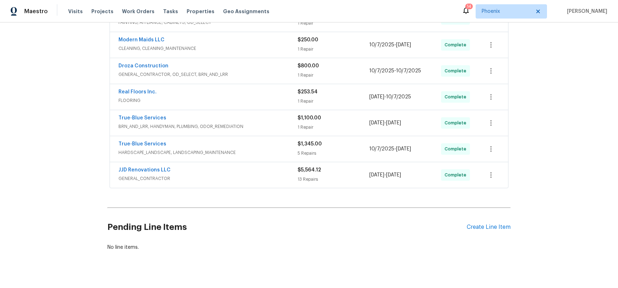
click at [201, 122] on div "True-Blue Services" at bounding box center [207, 118] width 179 height 9
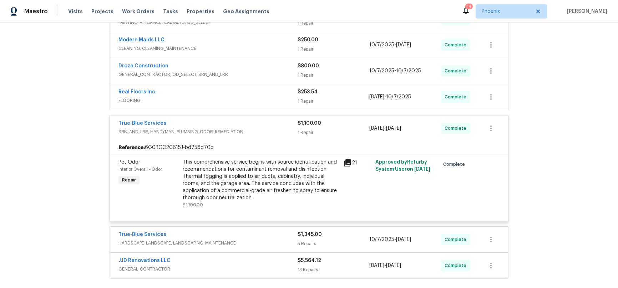
click at [245, 174] on div "This comprehensive service begins with source identification and recommendation…" at bounding box center [261, 180] width 156 height 43
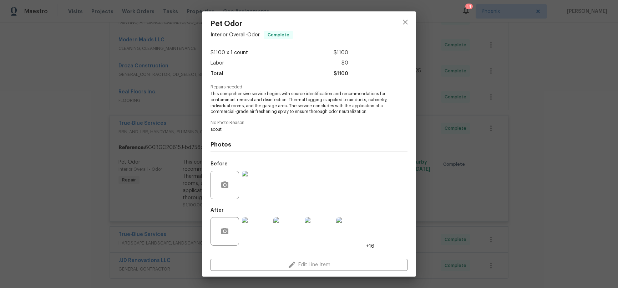
scroll to position [44, 0]
click at [266, 230] on img at bounding box center [256, 231] width 29 height 29
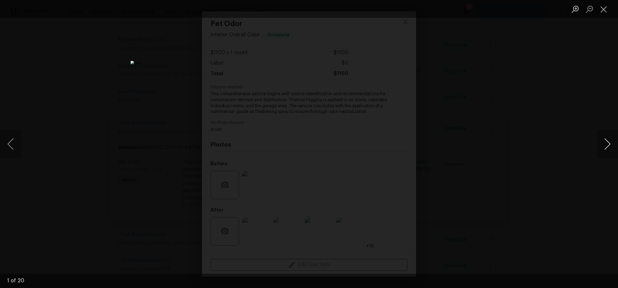
click at [603, 145] on button "Next image" at bounding box center [606, 144] width 21 height 29
click at [522, 161] on div "Lightbox" at bounding box center [309, 144] width 618 height 288
click at [601, 10] on button "Close lightbox" at bounding box center [603, 9] width 14 height 12
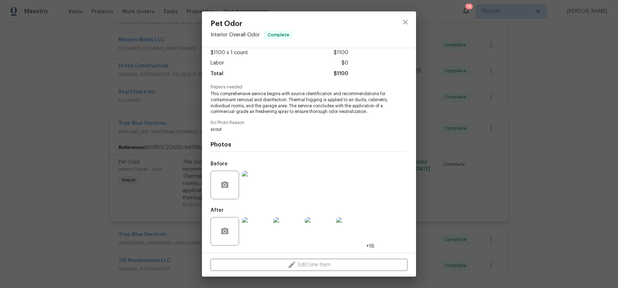
click at [443, 113] on div "Pet Odor Interior Overall - Odor Complete Vendor True-Blue Services Account Cat…" at bounding box center [309, 144] width 618 height 288
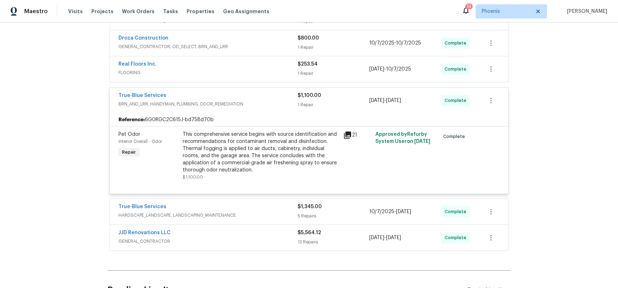
scroll to position [244, 0]
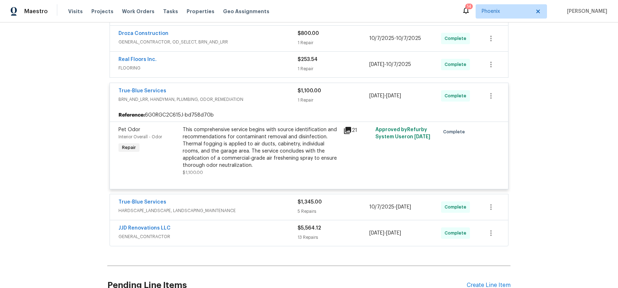
click at [252, 209] on span "HARDSCAPE_LANDSCAPE, LANDSCAPING_MAINTENANCE" at bounding box center [207, 210] width 179 height 7
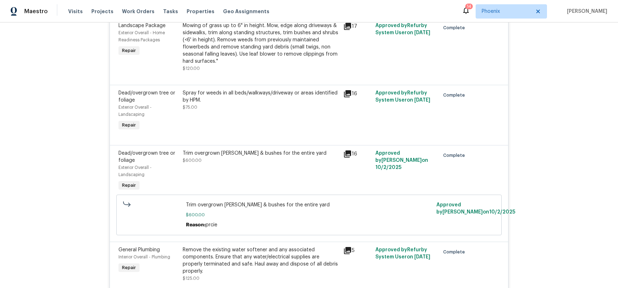
scroll to position [461, 0]
click at [225, 157] on div "Trim overgrown [PERSON_NAME] & bushes for the entire yard $600.00" at bounding box center [261, 156] width 156 height 14
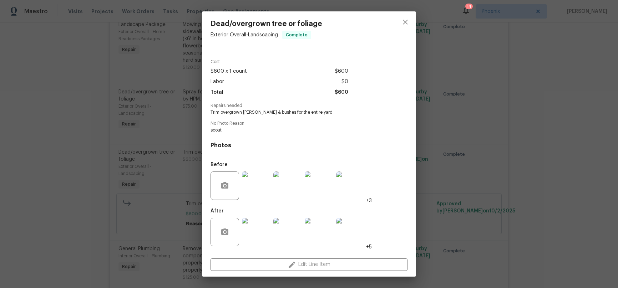
click at [261, 179] on img at bounding box center [256, 186] width 29 height 29
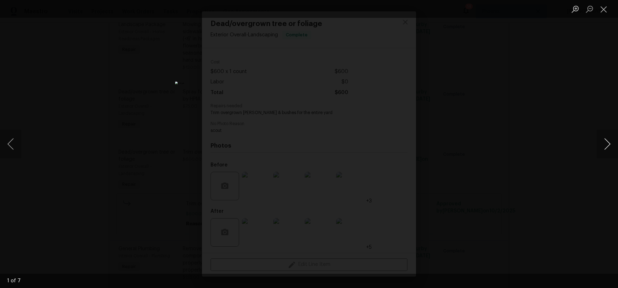
click at [603, 142] on button "Next image" at bounding box center [606, 144] width 21 height 29
click at [604, 142] on button "Next image" at bounding box center [606, 144] width 21 height 29
click at [568, 184] on div "Lightbox" at bounding box center [309, 144] width 618 height 288
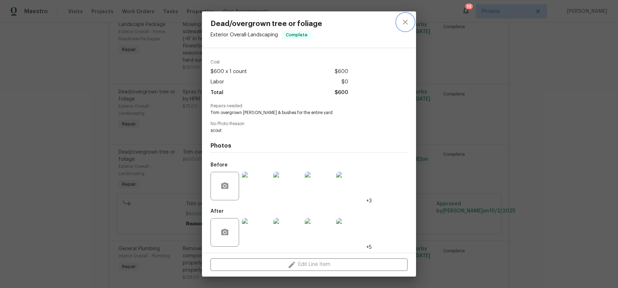
click at [401, 21] on icon "close" at bounding box center [405, 22] width 9 height 9
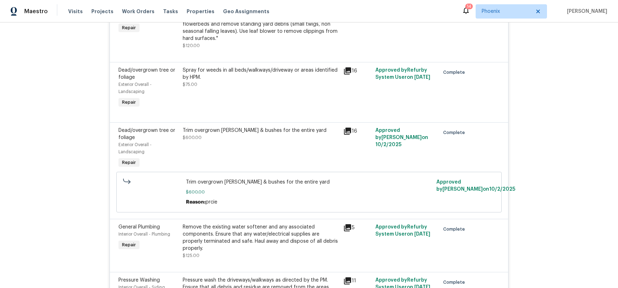
scroll to position [576, 0]
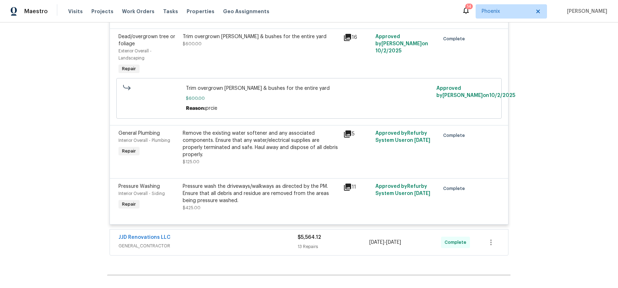
click at [257, 196] on div "Pressure wash the driveways/walkways as directed by the PM. Ensure that all deb…" at bounding box center [261, 193] width 156 height 21
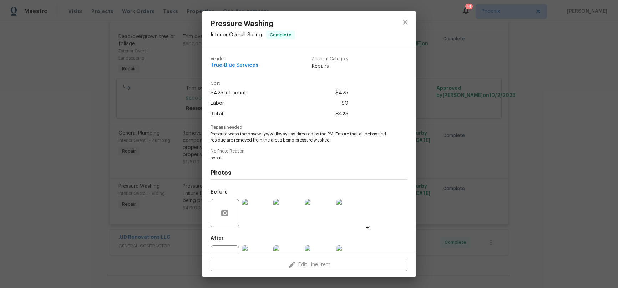
click at [549, 129] on div "Pressure Washing Interior Overall - Siding Complete Vendor True-Blue Services A…" at bounding box center [309, 144] width 618 height 288
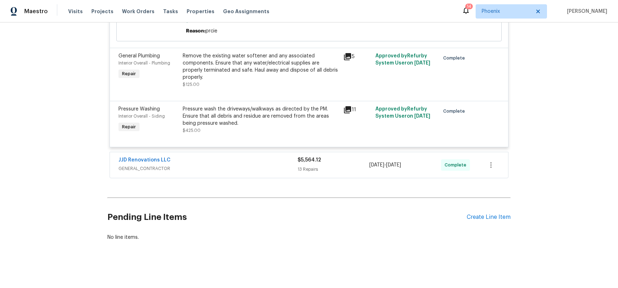
scroll to position [653, 0]
click at [238, 165] on span "GENERAL_CONTRACTOR" at bounding box center [207, 168] width 179 height 7
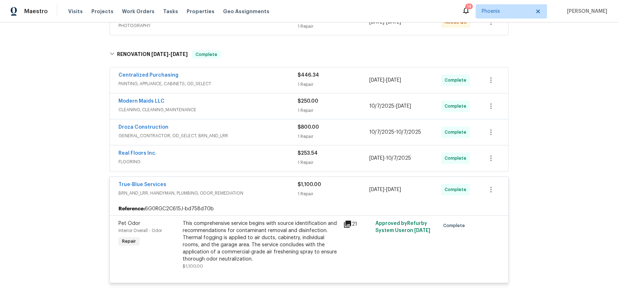
scroll to position [149, 0]
click at [193, 198] on div "True-Blue Services BRN_AND_LRR, HANDYMAN, PLUMBING, ODOR_REMEDIATION" at bounding box center [207, 190] width 179 height 17
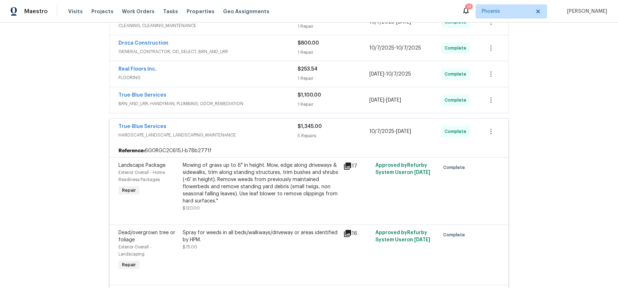
scroll to position [251, 0]
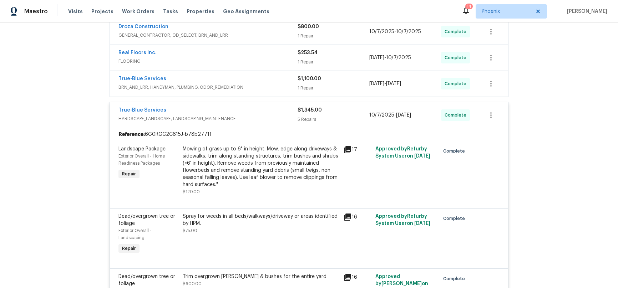
click at [201, 121] on span "HARDSCAPE_LANDSCAPE, LANDSCAPING_MAINTENANCE" at bounding box center [207, 118] width 179 height 7
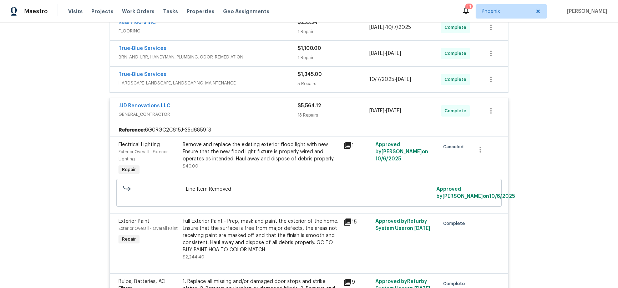
scroll to position [287, 0]
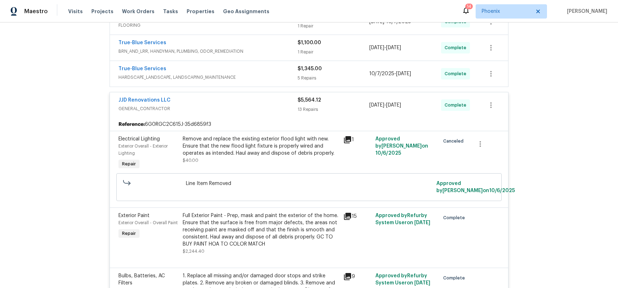
click at [283, 152] on div "Remove and replace the existing exterior flood light with new. Ensure that the …" at bounding box center [261, 145] width 156 height 21
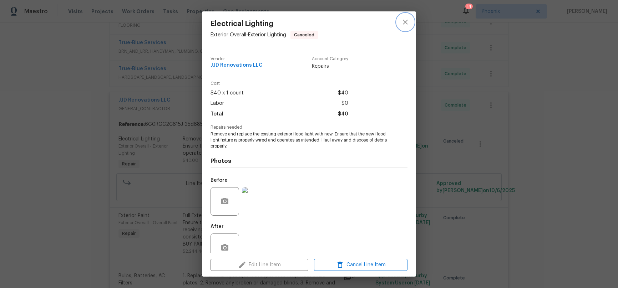
click at [405, 22] on icon "close" at bounding box center [405, 22] width 5 height 5
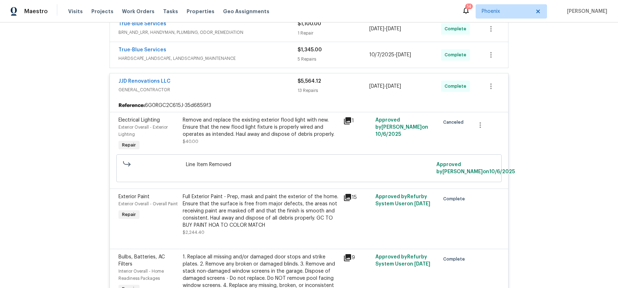
scroll to position [346, 0]
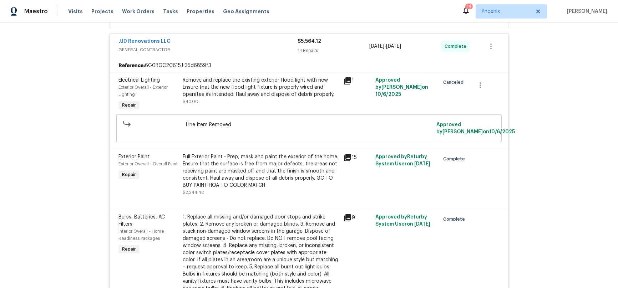
click at [266, 177] on div "Full Exterior Paint - Prep, mask and paint the exterior of the home. Ensure tha…" at bounding box center [261, 171] width 156 height 36
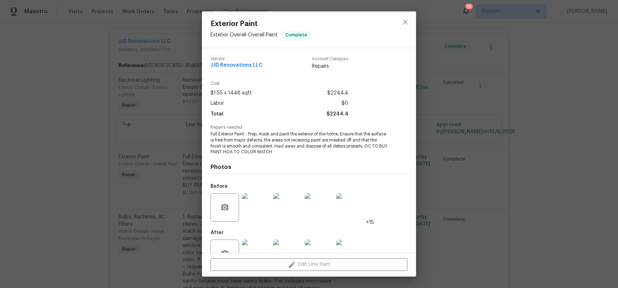
click at [259, 213] on img at bounding box center [256, 207] width 29 height 29
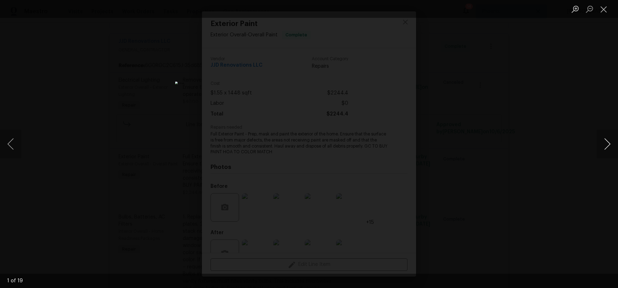
click at [600, 145] on button "Next image" at bounding box center [606, 144] width 21 height 29
click at [557, 158] on div "Lightbox" at bounding box center [309, 144] width 618 height 288
click at [605, 10] on button "Close lightbox" at bounding box center [603, 9] width 14 height 12
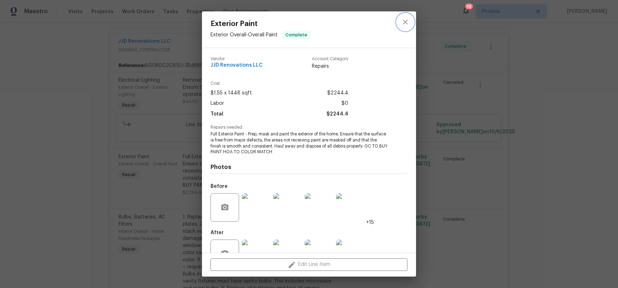
click at [402, 22] on icon "close" at bounding box center [405, 22] width 9 height 9
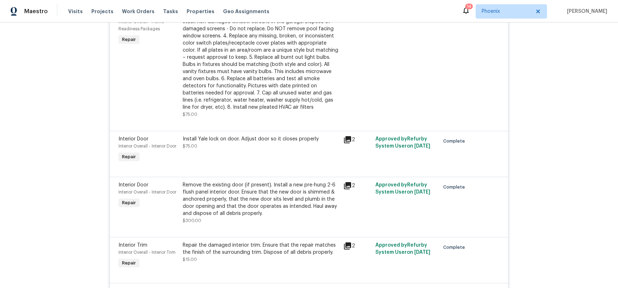
scroll to position [558, 0]
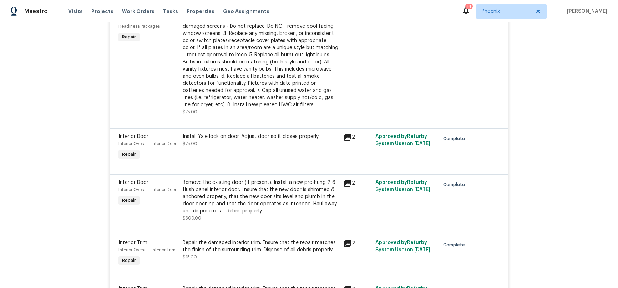
click at [227, 139] on div "Install Yale lock on door. Adjust door so it closes properly" at bounding box center [261, 136] width 156 height 7
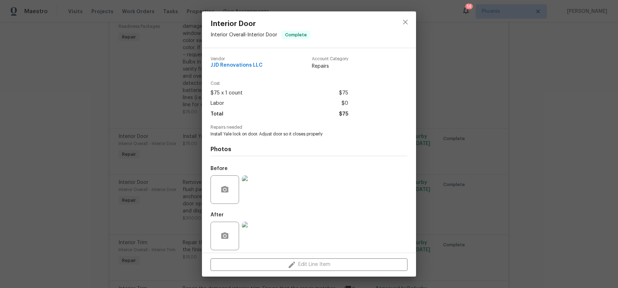
click at [264, 190] on img at bounding box center [256, 189] width 29 height 29
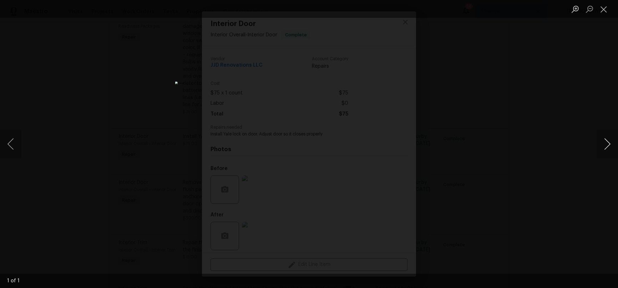
click at [600, 144] on button "Next image" at bounding box center [606, 144] width 21 height 29
click at [605, 144] on button "Next image" at bounding box center [606, 144] width 21 height 29
click at [602, 12] on button "Close lightbox" at bounding box center [603, 9] width 14 height 12
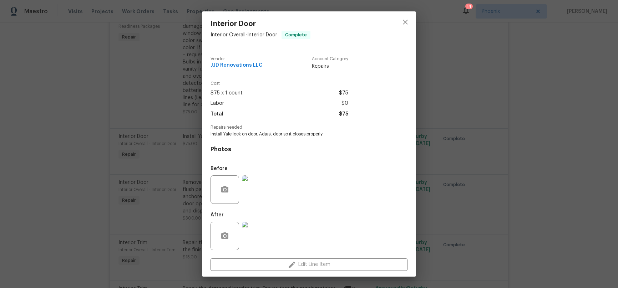
click at [528, 96] on div "Interior Door Interior Overall - Interior Door Complete Vendor JJD Renovations …" at bounding box center [309, 144] width 618 height 288
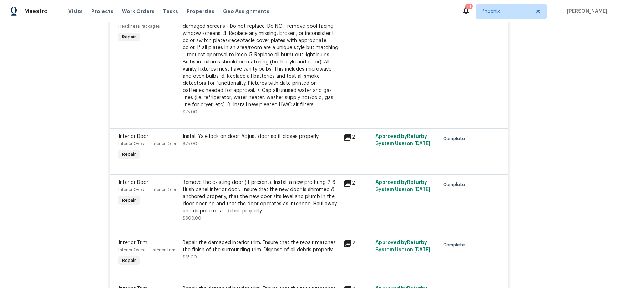
click at [229, 137] on div "Install Yale lock on door. Adjust door so it closes properly" at bounding box center [261, 136] width 156 height 7
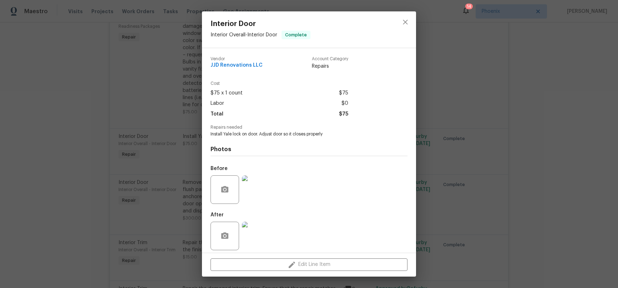
click at [268, 234] on img at bounding box center [256, 236] width 29 height 29
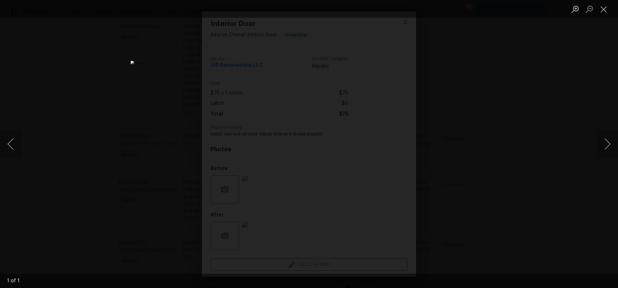
click at [497, 119] on div "Lightbox" at bounding box center [309, 144] width 618 height 288
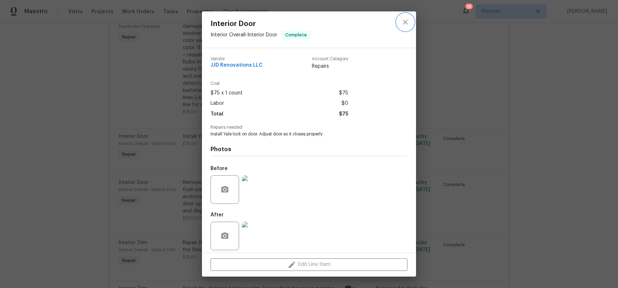
click at [403, 20] on icon "close" at bounding box center [405, 22] width 5 height 5
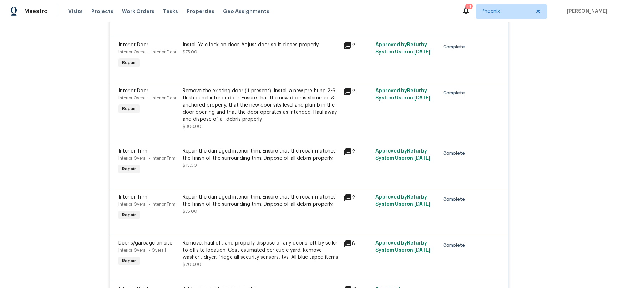
scroll to position [650, 0]
click at [252, 45] on div "Install Yale lock on door. Adjust door so it closes properly" at bounding box center [261, 43] width 156 height 7
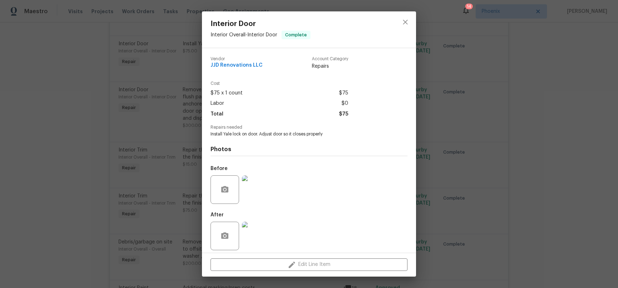
click at [264, 232] on img at bounding box center [256, 236] width 29 height 29
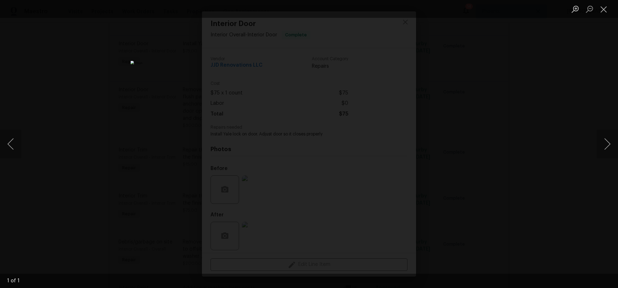
click at [481, 167] on div "Lightbox" at bounding box center [309, 144] width 618 height 288
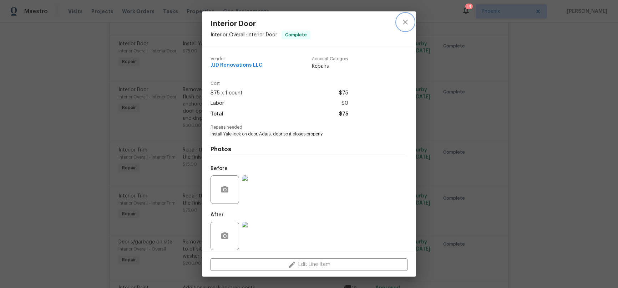
click at [406, 20] on icon "close" at bounding box center [405, 22] width 9 height 9
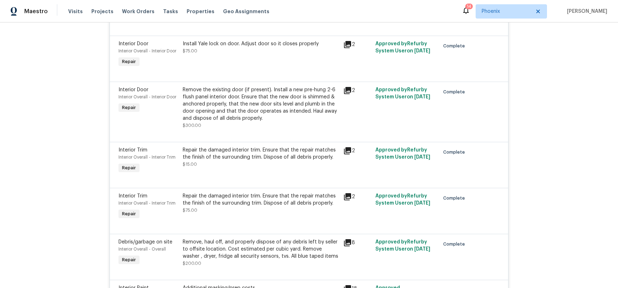
click at [288, 206] on div "Repair the damaged interior trim. Ensure that the repair matches the finish of …" at bounding box center [261, 200] width 156 height 14
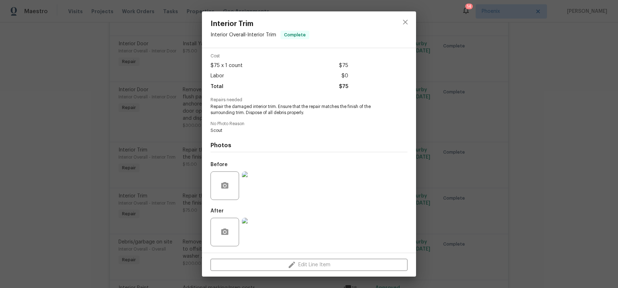
scroll to position [27, 0]
click at [544, 175] on div "Interior Trim Interior Overall - Interior Trim Complete Vendor JJD Renovations …" at bounding box center [309, 144] width 618 height 288
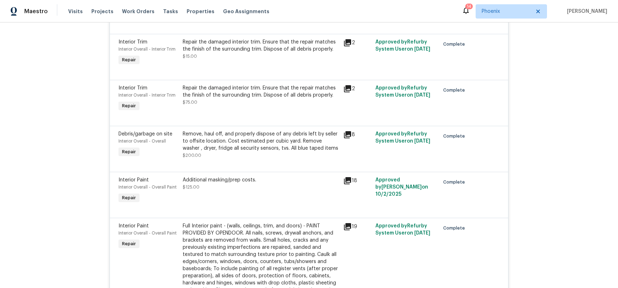
scroll to position [780, 0]
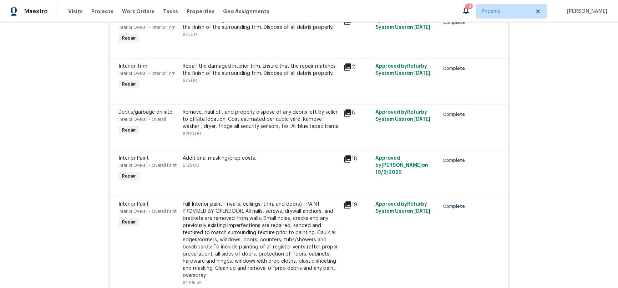
click at [254, 122] on div "Remove, haul off, and properly dispose of any debris left by seller to offsite …" at bounding box center [261, 119] width 156 height 21
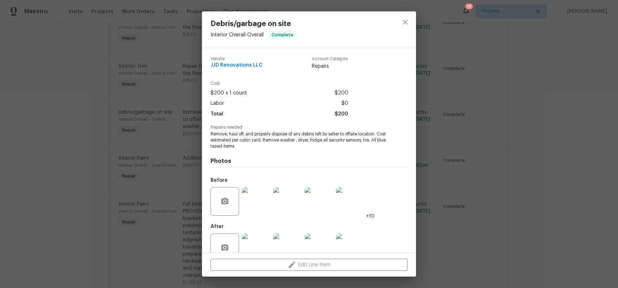
click at [269, 191] on img at bounding box center [256, 201] width 29 height 29
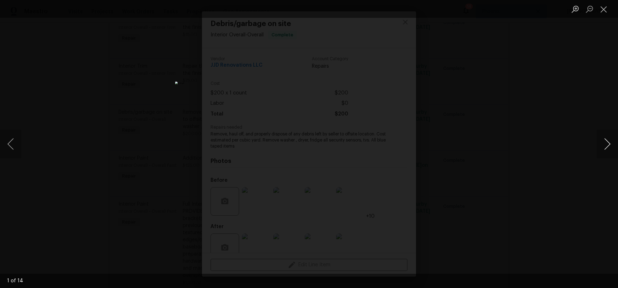
click at [602, 147] on button "Next image" at bounding box center [606, 144] width 21 height 29
click at [590, 152] on div "Lightbox" at bounding box center [309, 144] width 618 height 288
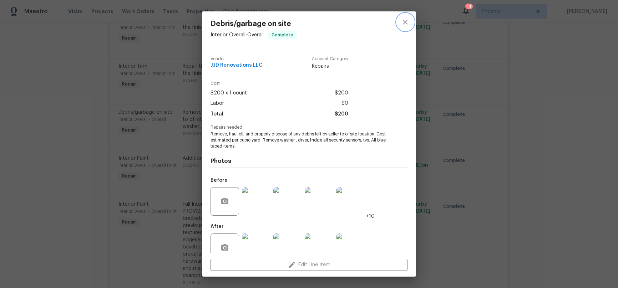
click at [403, 24] on icon "close" at bounding box center [405, 22] width 5 height 5
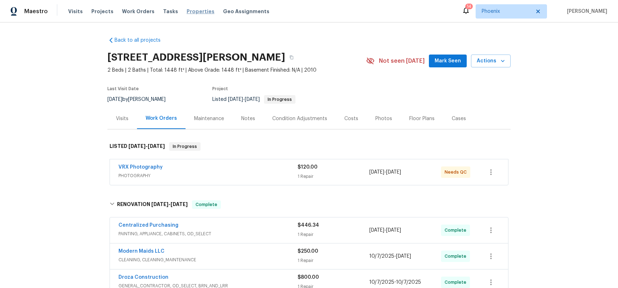
scroll to position [0, 0]
click at [188, 13] on span "Properties" at bounding box center [200, 11] width 28 height 7
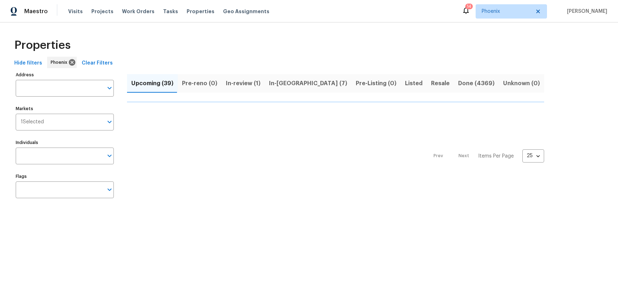
click at [45, 87] on input "Address" at bounding box center [59, 88] width 87 height 17
paste input "2019 [GEOGRAPHIC_DATA][PERSON_NAME]"
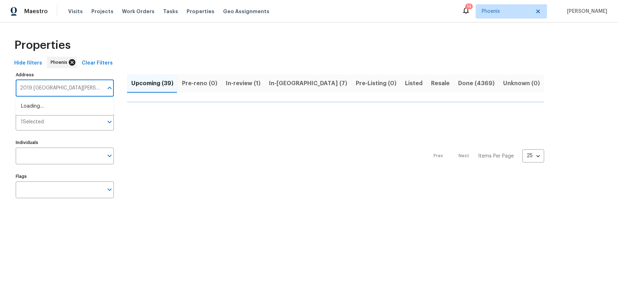
type input "2019 [GEOGRAPHIC_DATA][PERSON_NAME]"
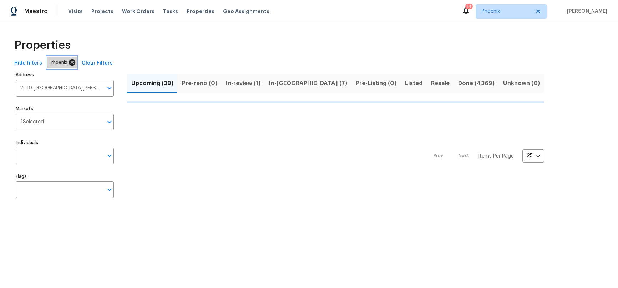
click at [70, 63] on icon at bounding box center [72, 62] width 6 height 6
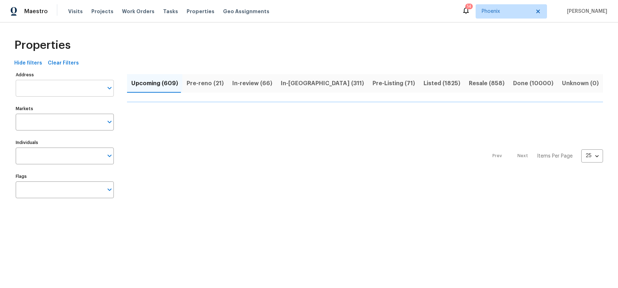
click at [41, 89] on input "Address" at bounding box center [59, 88] width 87 height 17
paste input "2019 [GEOGRAPHIC_DATA][PERSON_NAME]"
type input "2019 [GEOGRAPHIC_DATA][PERSON_NAME]"
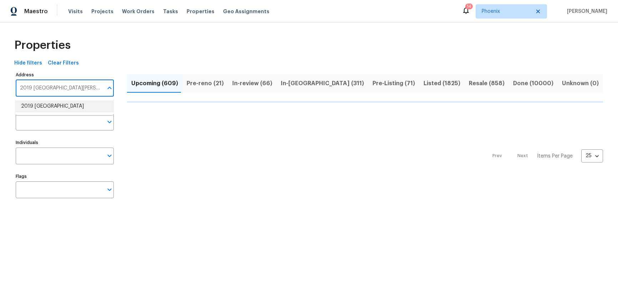
click at [40, 103] on li "2019 [GEOGRAPHIC_DATA]" at bounding box center [64, 107] width 98 height 12
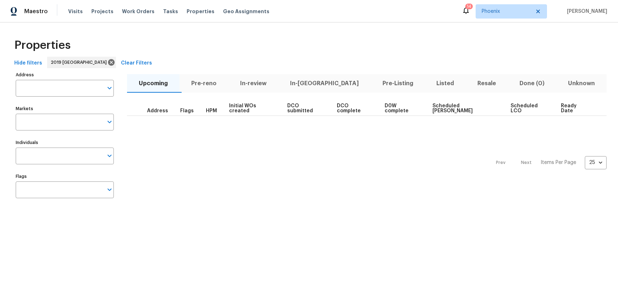
type input "2019 [GEOGRAPHIC_DATA]"
click at [512, 7] on span "Phoenix" at bounding box center [510, 11] width 71 height 14
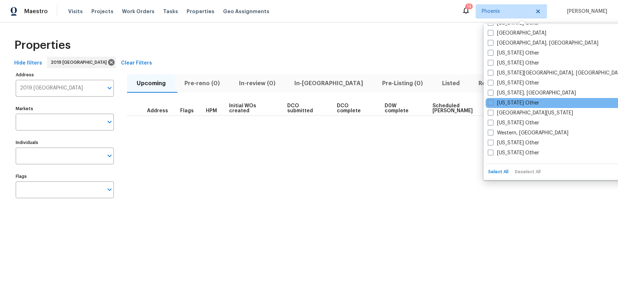
scroll to position [1093, 0]
click at [413, 144] on div "Prev Next Items Per Page 25 25 ​" at bounding box center [366, 161] width 479 height 90
